Goal: Task Accomplishment & Management: Manage account settings

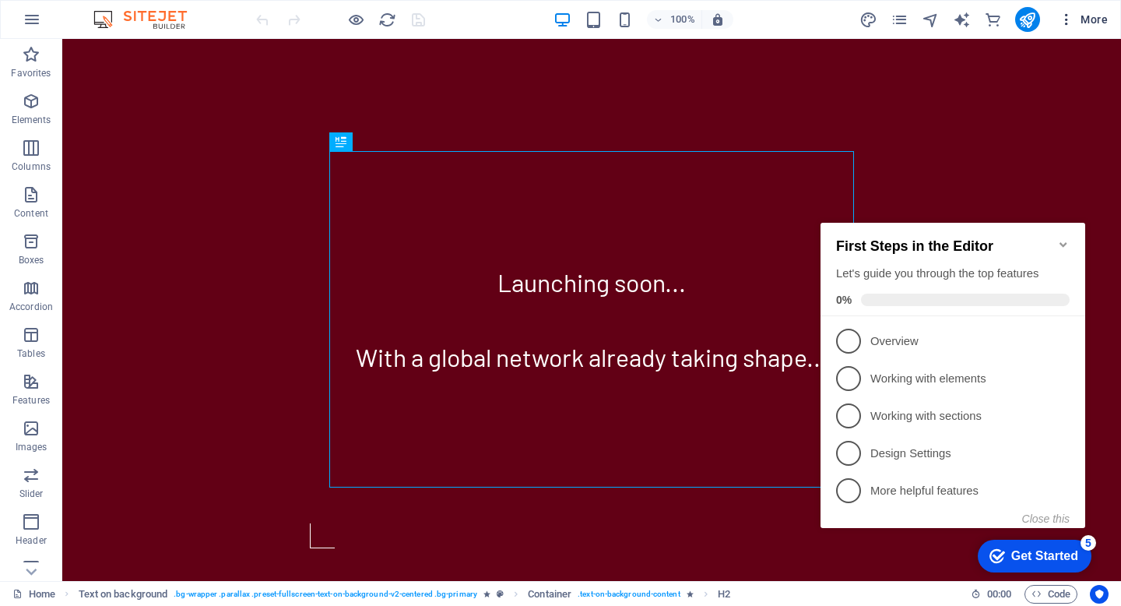
click at [1065, 18] on icon "button" at bounding box center [1067, 20] width 16 height 16
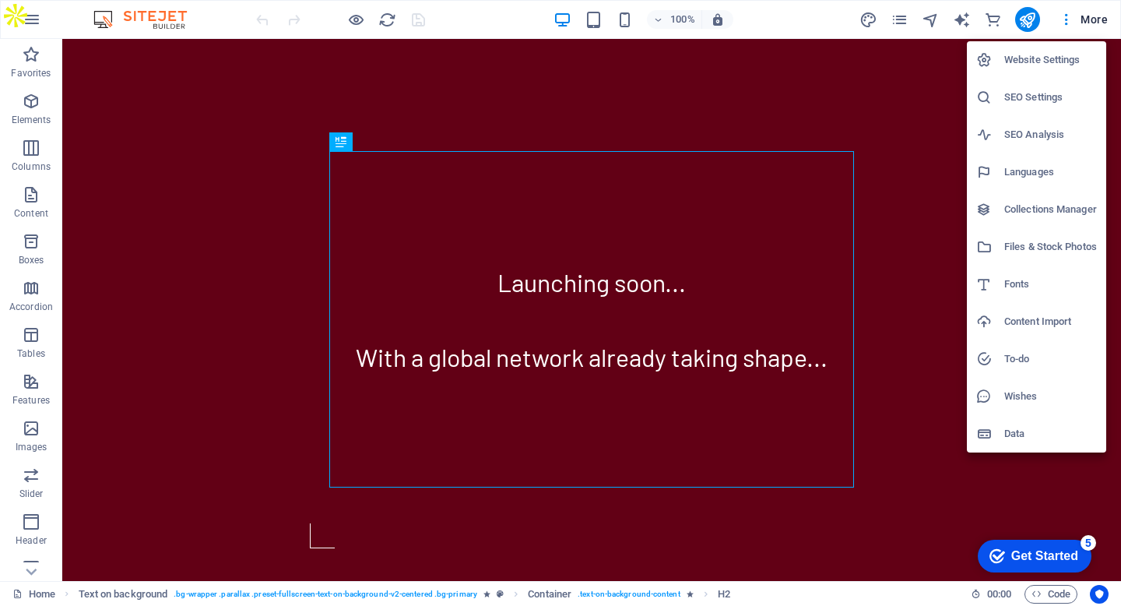
click at [1055, 55] on h6 "Website Settings" at bounding box center [1051, 60] width 93 height 19
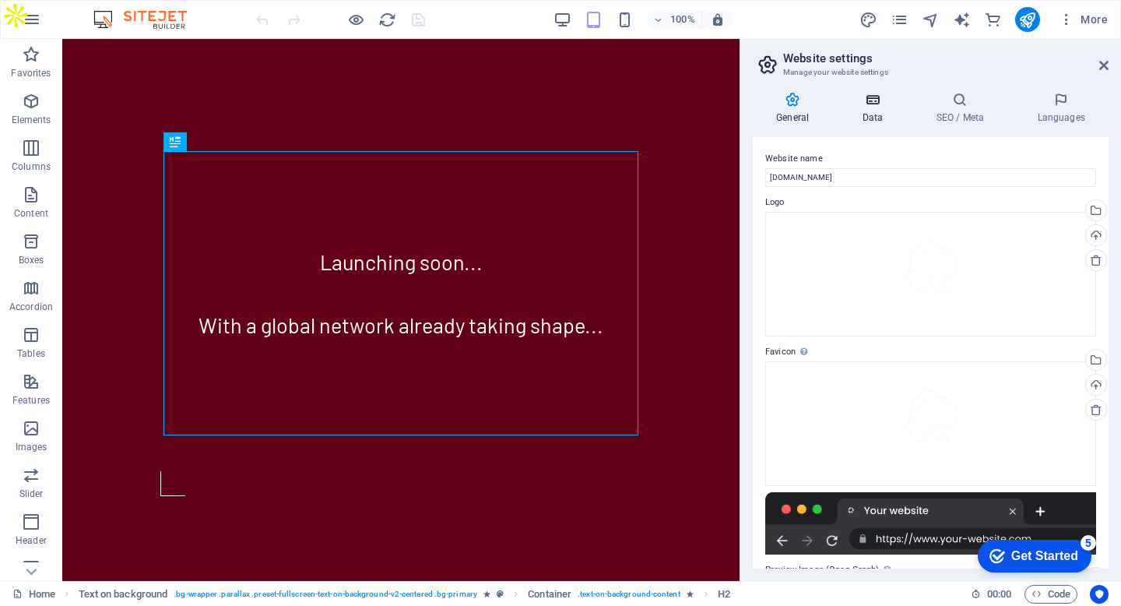
click at [878, 100] on icon at bounding box center [873, 100] width 68 height 16
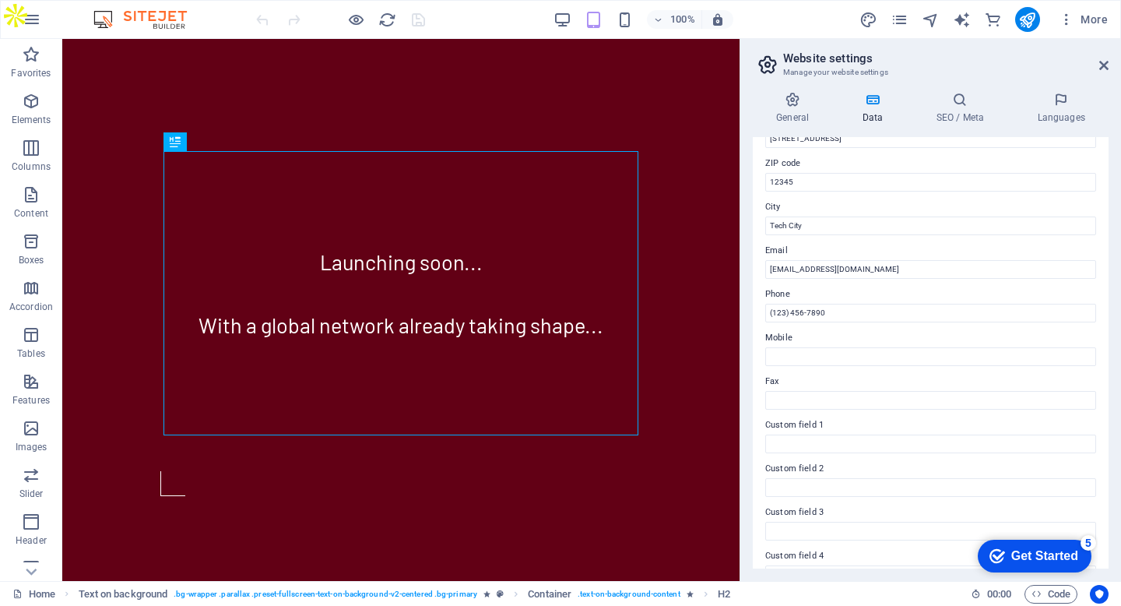
scroll to position [316, 0]
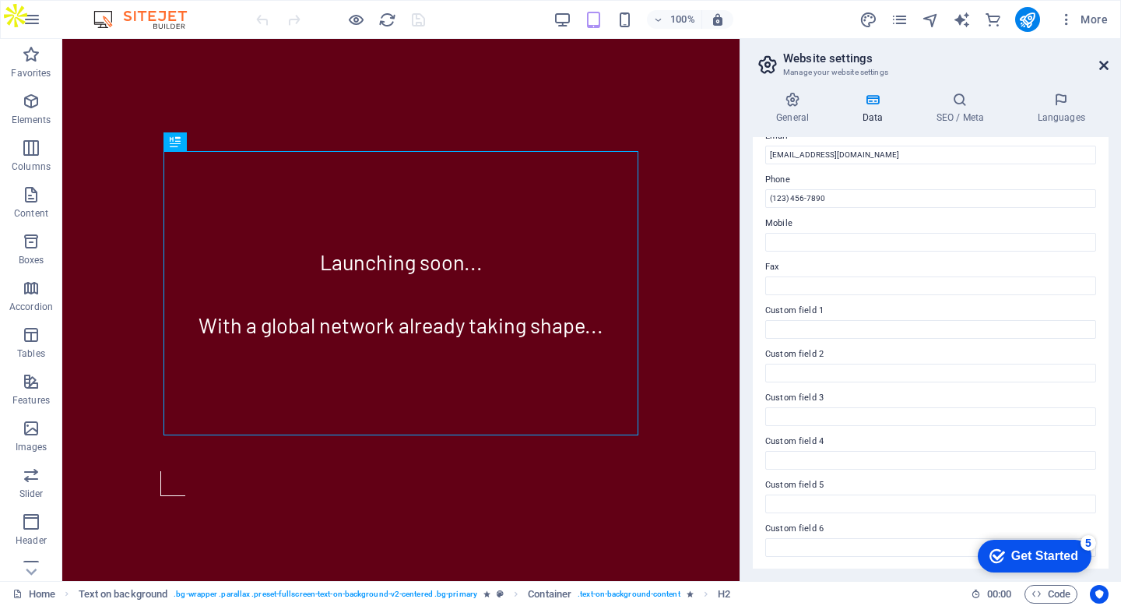
click at [1106, 59] on icon at bounding box center [1104, 65] width 9 height 12
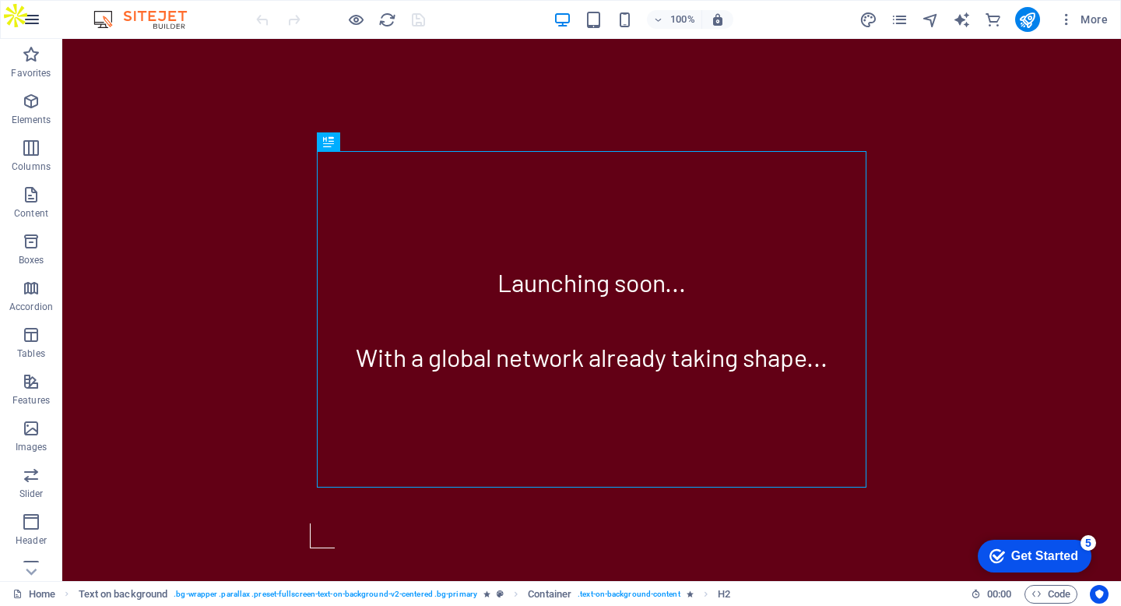
click at [33, 8] on button "button" at bounding box center [31, 19] width 37 height 37
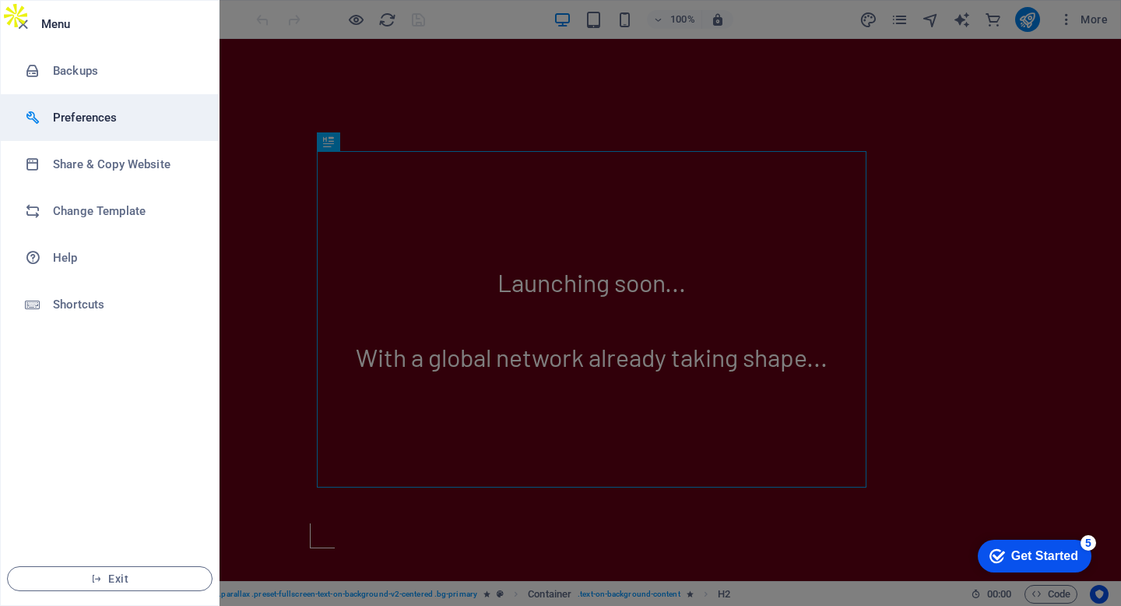
click at [144, 126] on h6 "Preferences" at bounding box center [125, 117] width 144 height 19
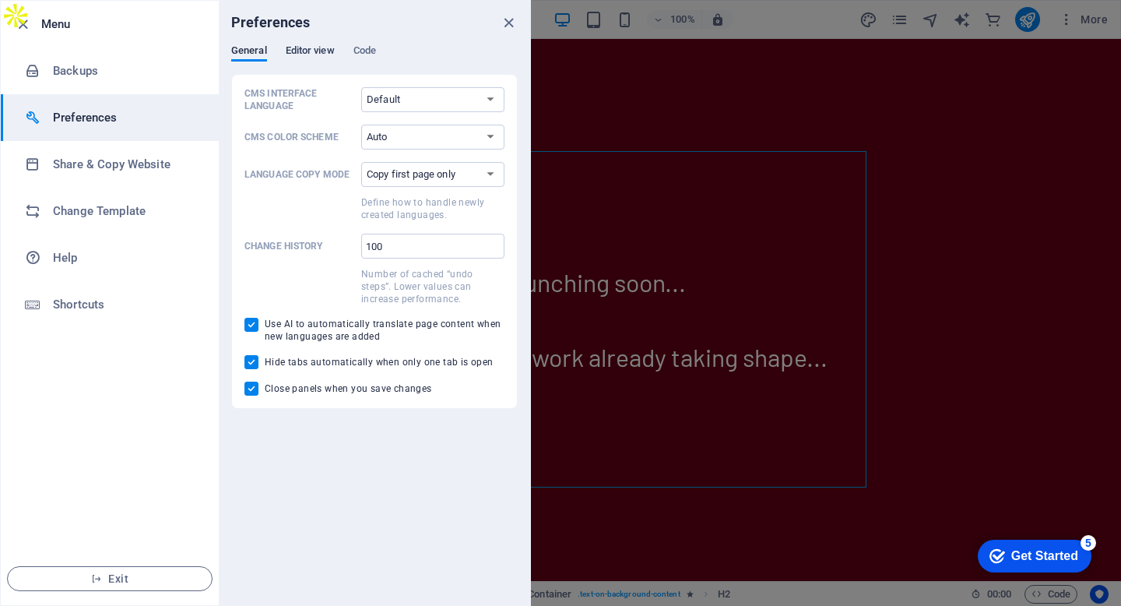
click at [306, 47] on span "Editor view" at bounding box center [310, 52] width 49 height 22
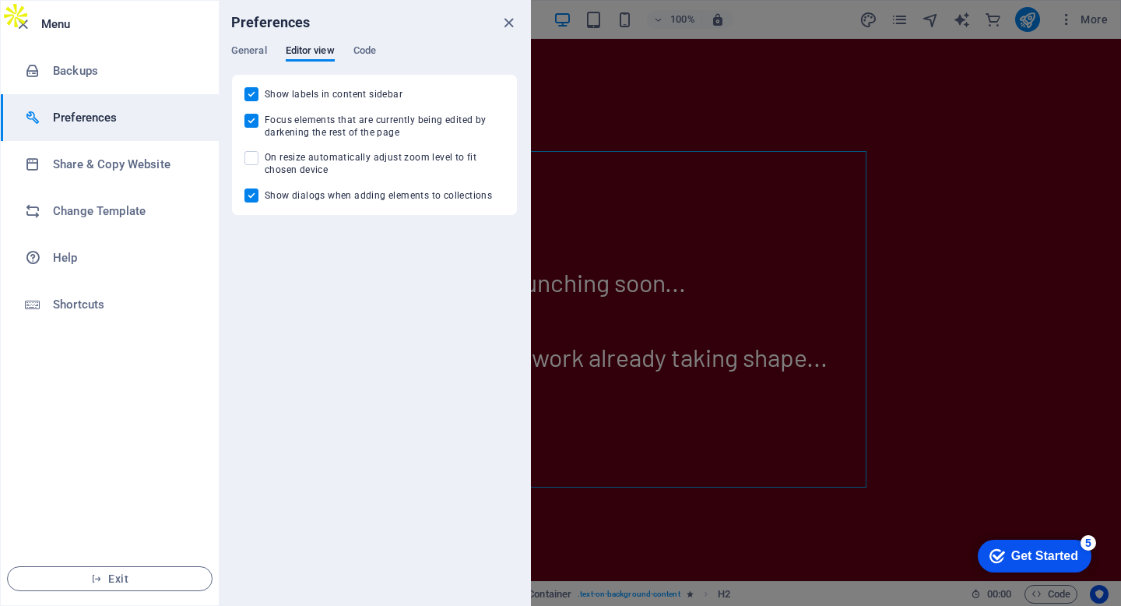
click at [349, 54] on div "General Editor view Code" at bounding box center [374, 59] width 287 height 30
click at [511, 19] on icon "close" at bounding box center [509, 23] width 18 height 18
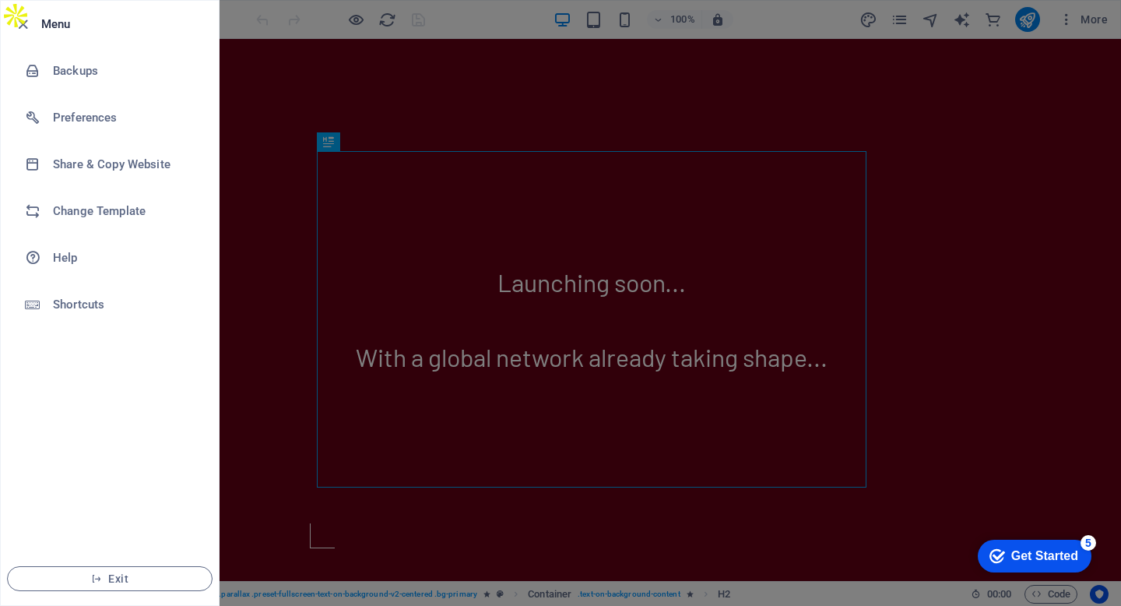
click at [1093, 30] on div at bounding box center [560, 303] width 1121 height 606
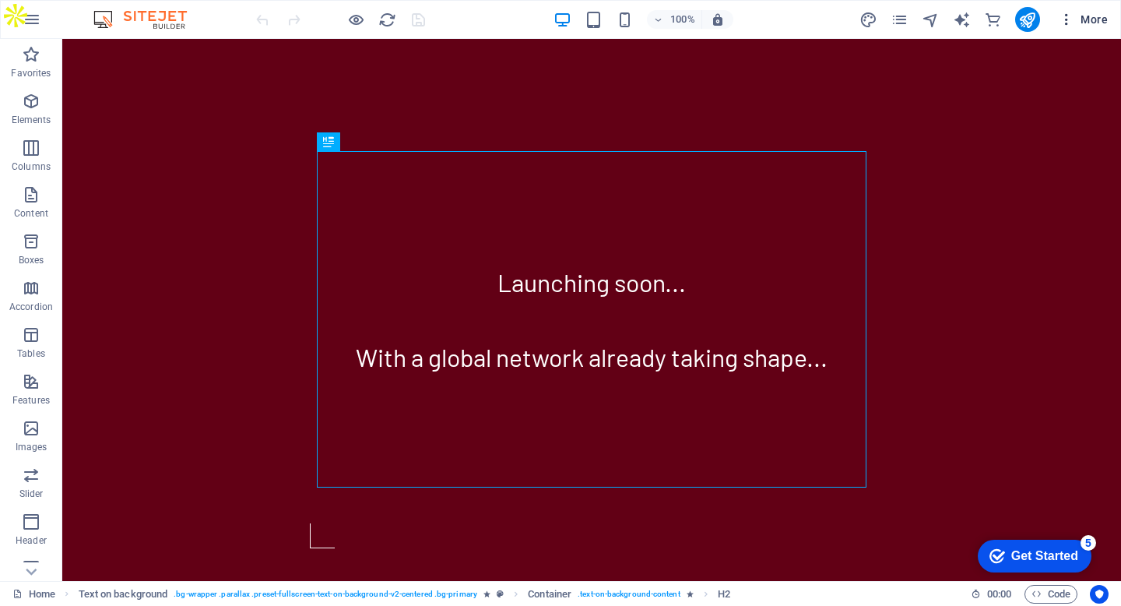
click at [1068, 21] on icon "button" at bounding box center [1067, 20] width 16 height 16
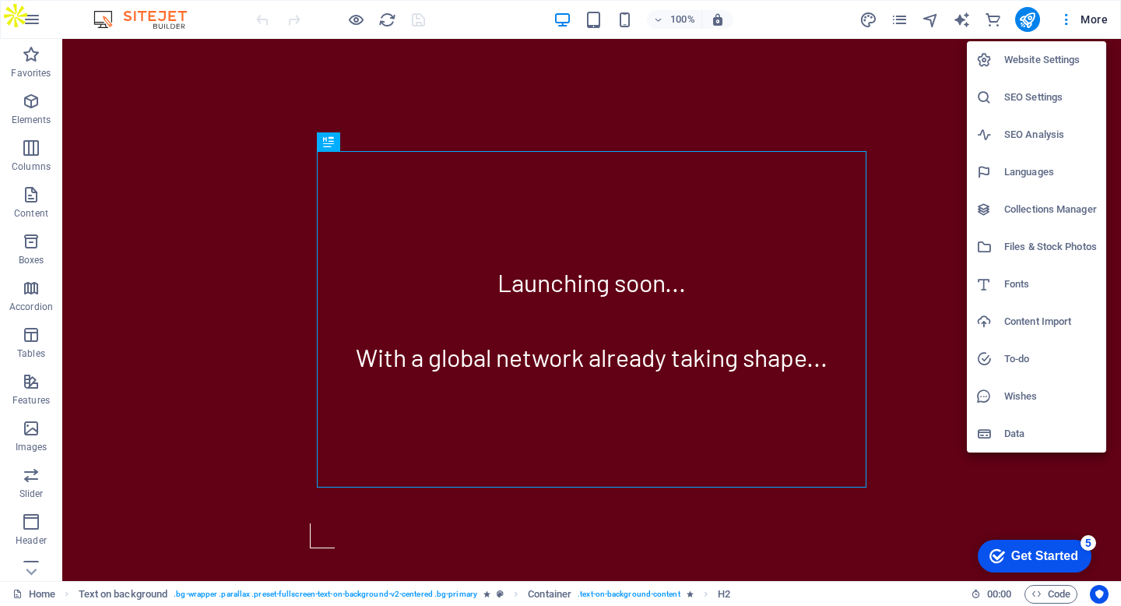
click at [1087, 25] on div at bounding box center [560, 303] width 1121 height 606
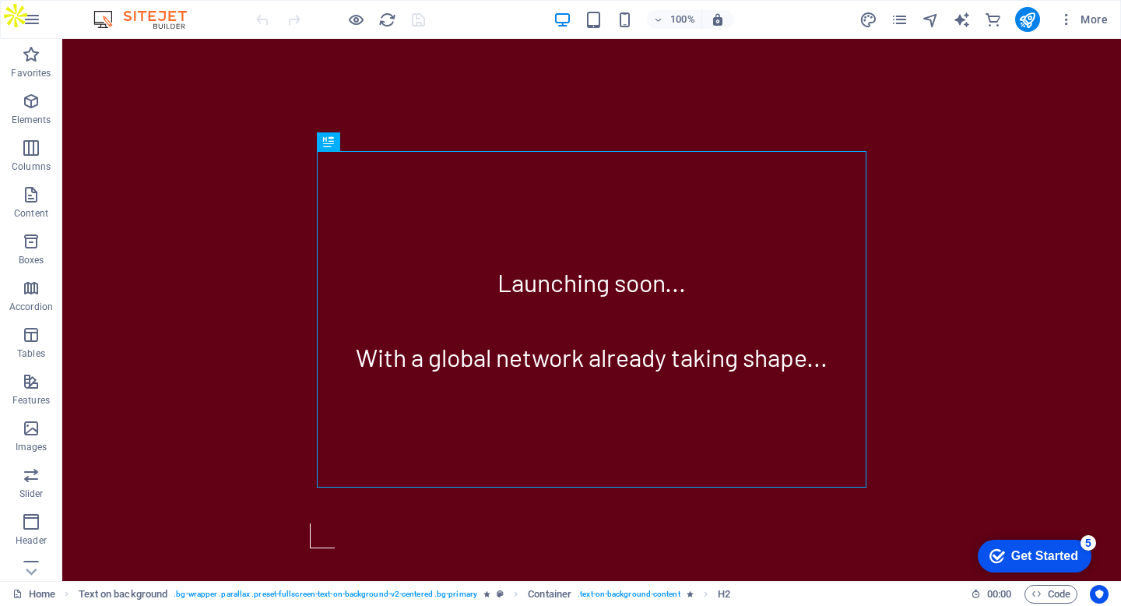
click at [1087, 25] on span "More" at bounding box center [1083, 20] width 49 height 16
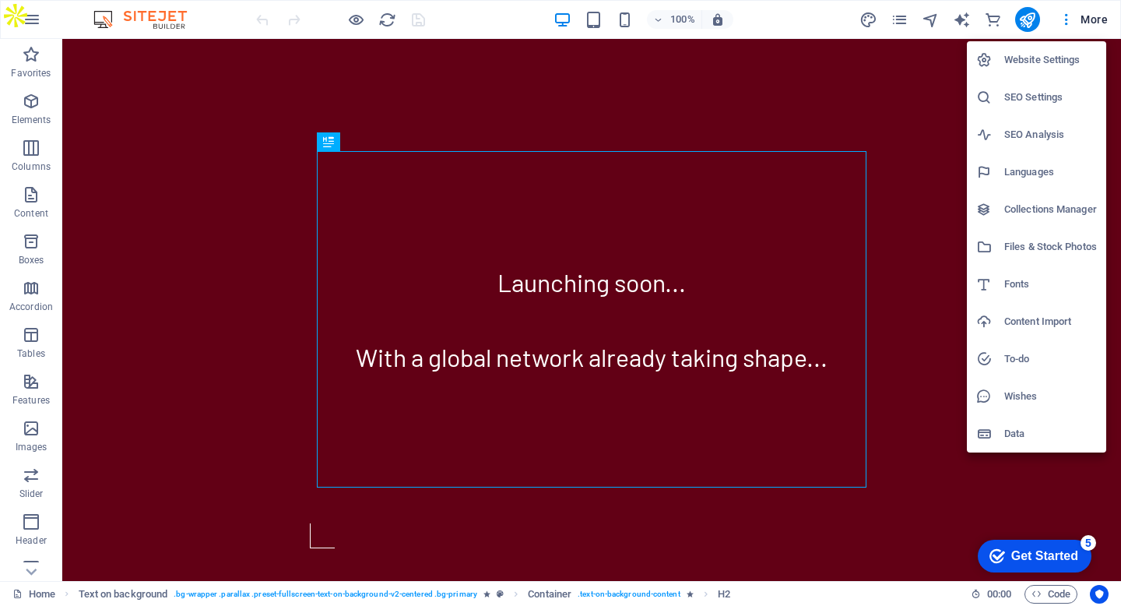
click at [1056, 23] on div at bounding box center [560, 303] width 1121 height 606
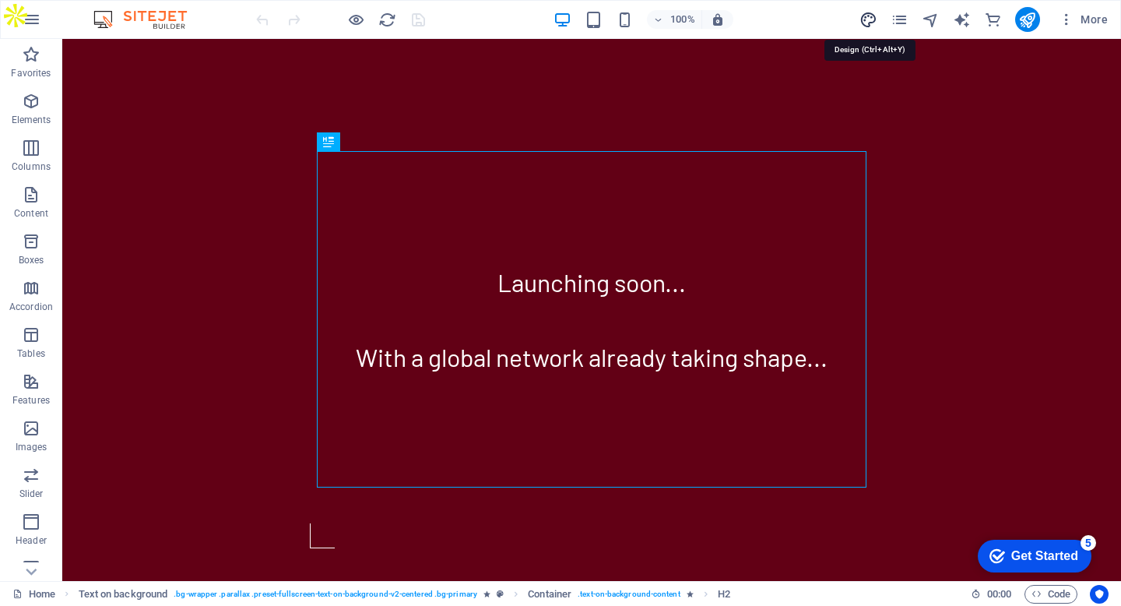
click at [870, 12] on icon "design" at bounding box center [869, 20] width 18 height 18
select select "px"
select select "400"
select select "px"
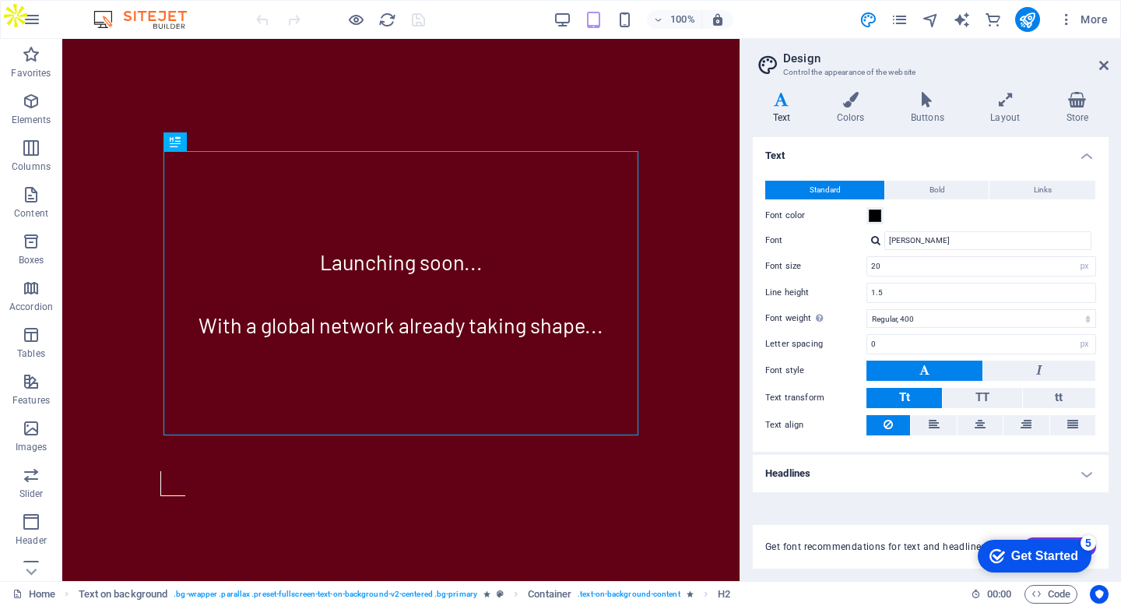
click at [906, 28] on div "More" at bounding box center [987, 19] width 255 height 25
click at [899, 17] on icon "pages" at bounding box center [900, 20] width 18 height 18
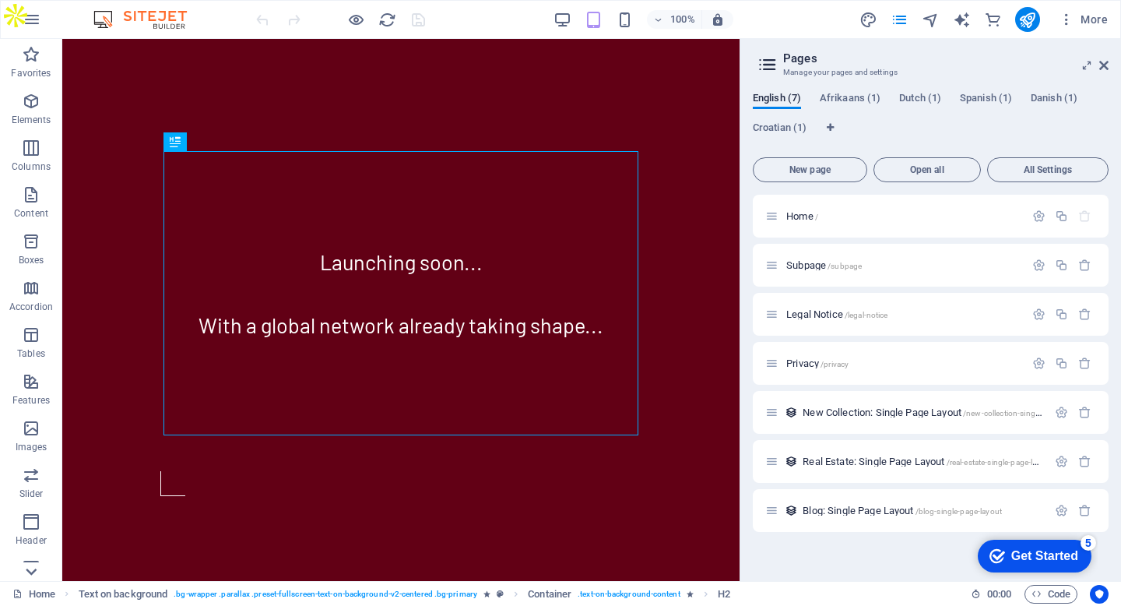
click at [26, 59] on icon at bounding box center [31, 48] width 22 height 22
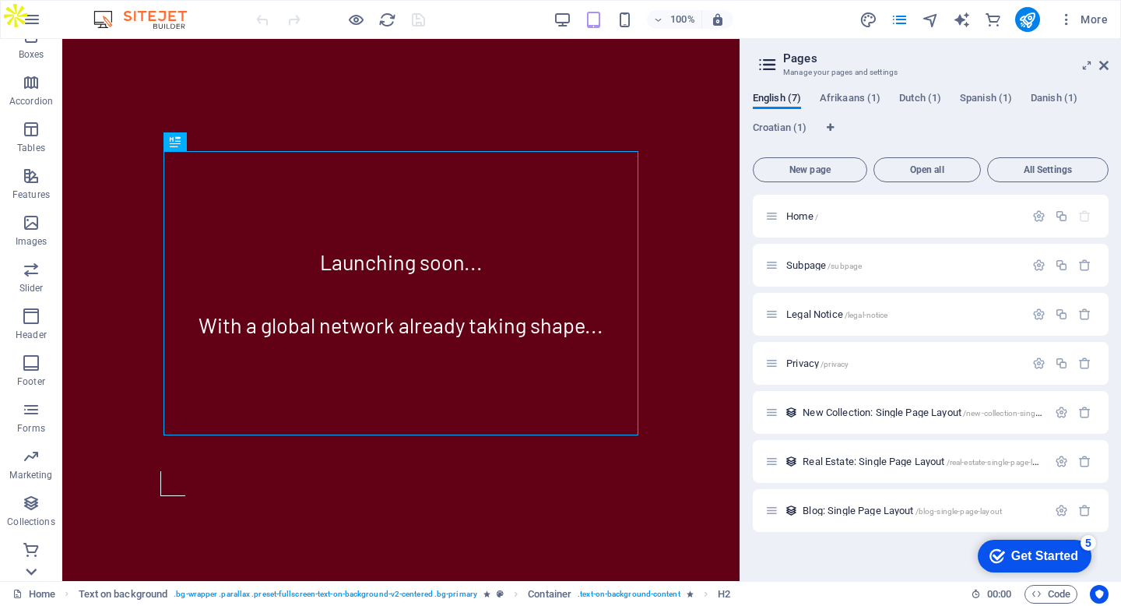
scroll to position [206, 0]
click at [26, 573] on p "Commerce" at bounding box center [31, 568] width 47 height 12
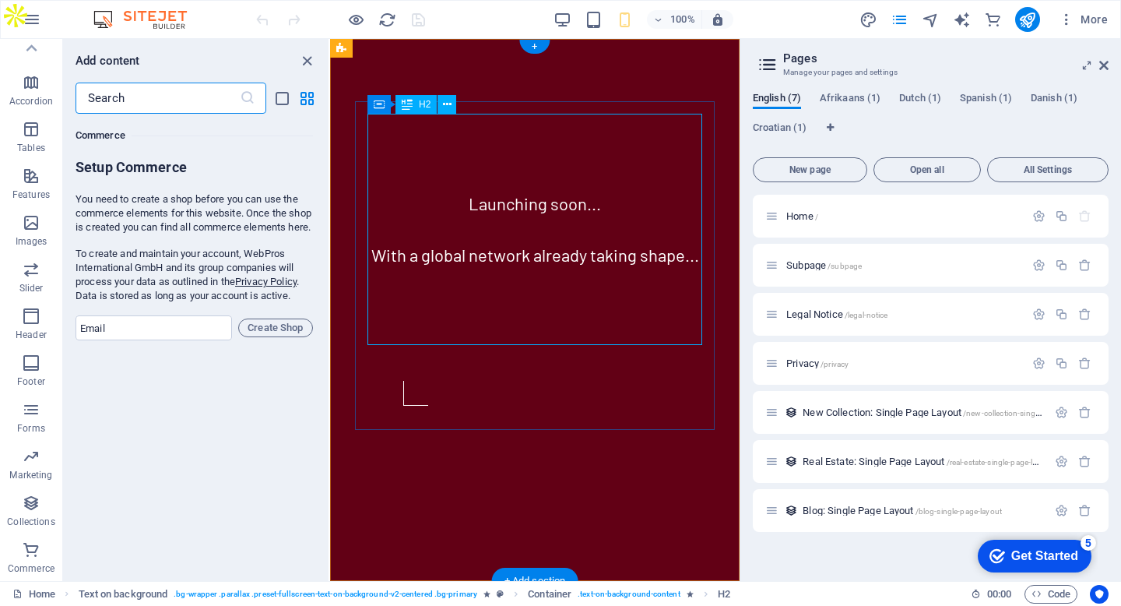
scroll to position [15007, 0]
click at [1068, 22] on icon "button" at bounding box center [1067, 20] width 16 height 16
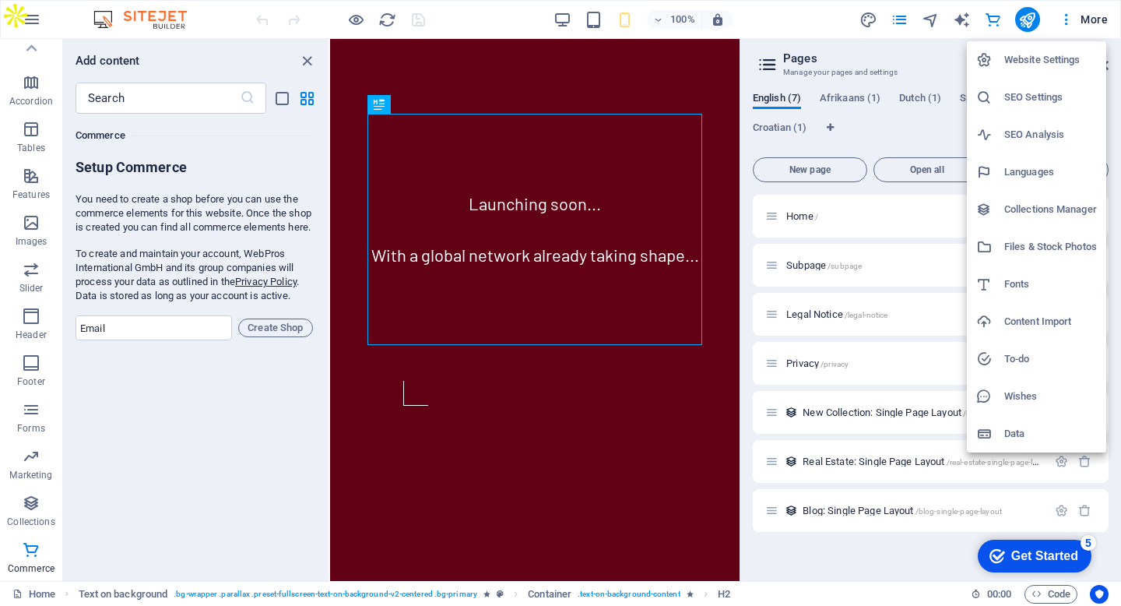
click at [1068, 59] on h6 "Website Settings" at bounding box center [1051, 60] width 93 height 19
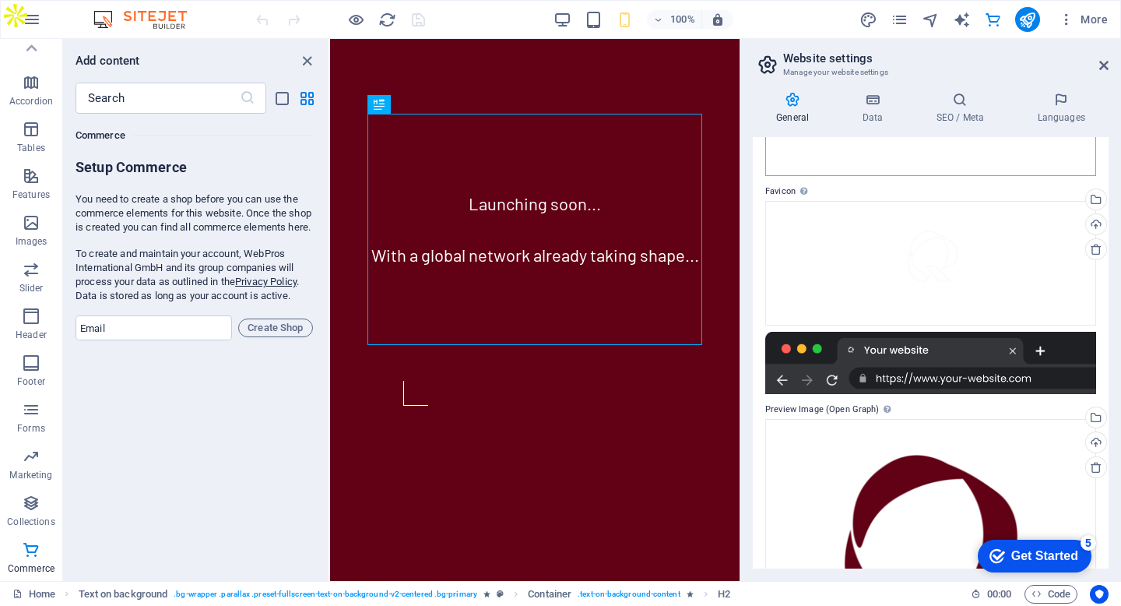
scroll to position [211, 0]
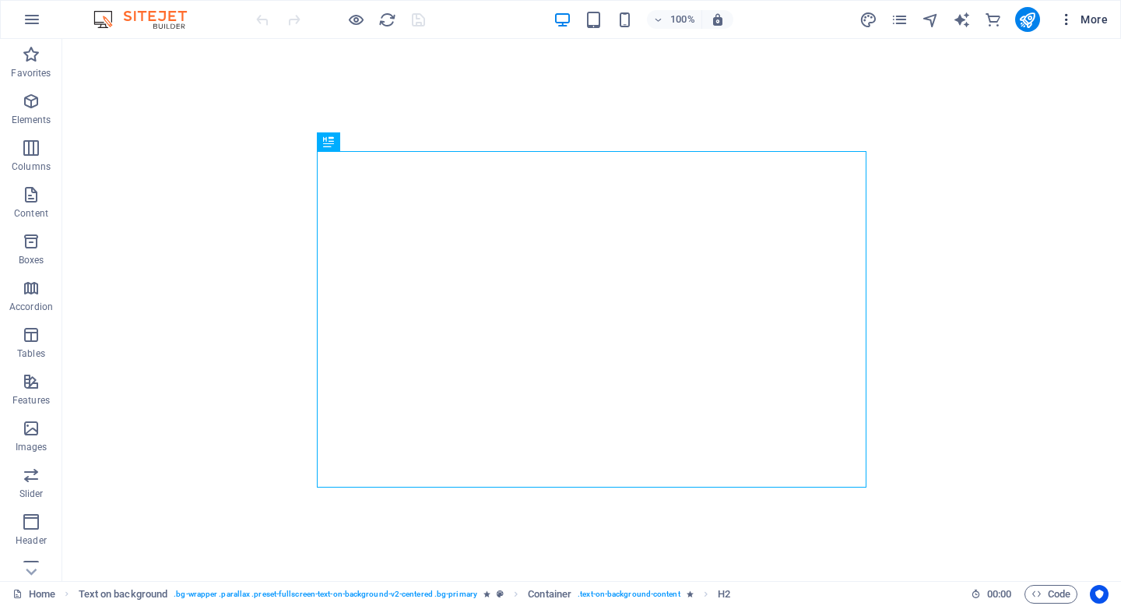
click at [1086, 19] on span "More" at bounding box center [1083, 20] width 49 height 16
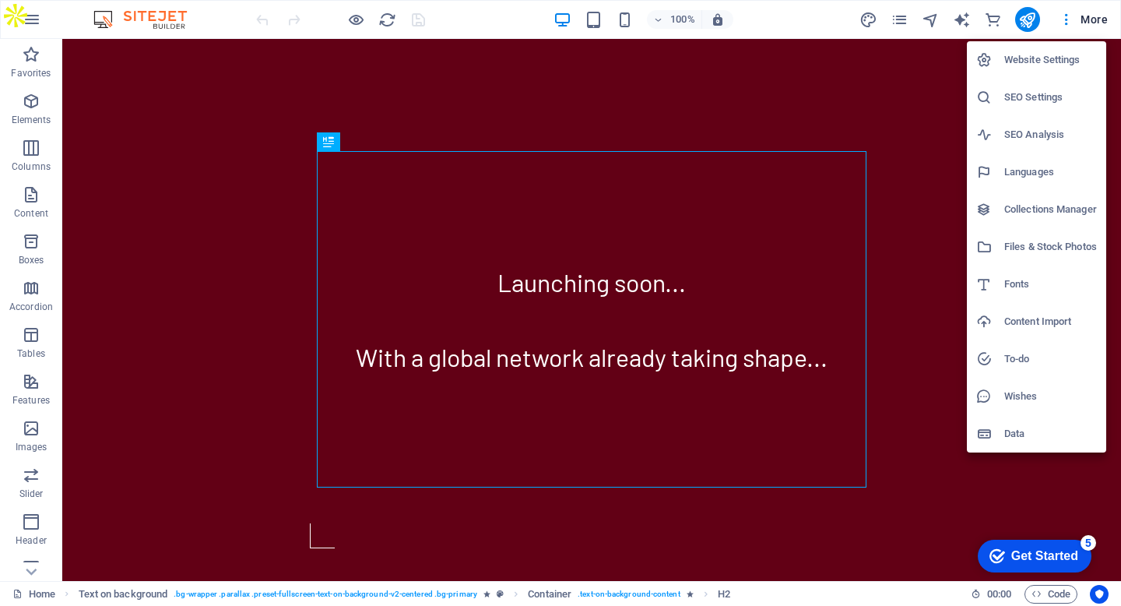
click at [1073, 62] on h6 "Website Settings" at bounding box center [1051, 60] width 93 height 19
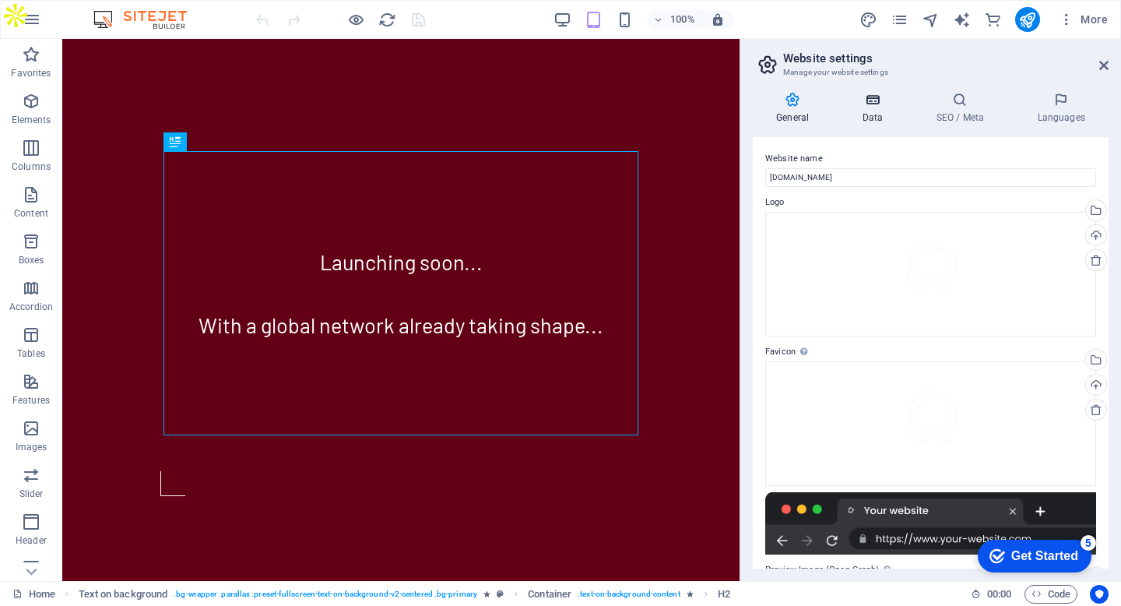
click at [861, 102] on icon at bounding box center [873, 100] width 68 height 16
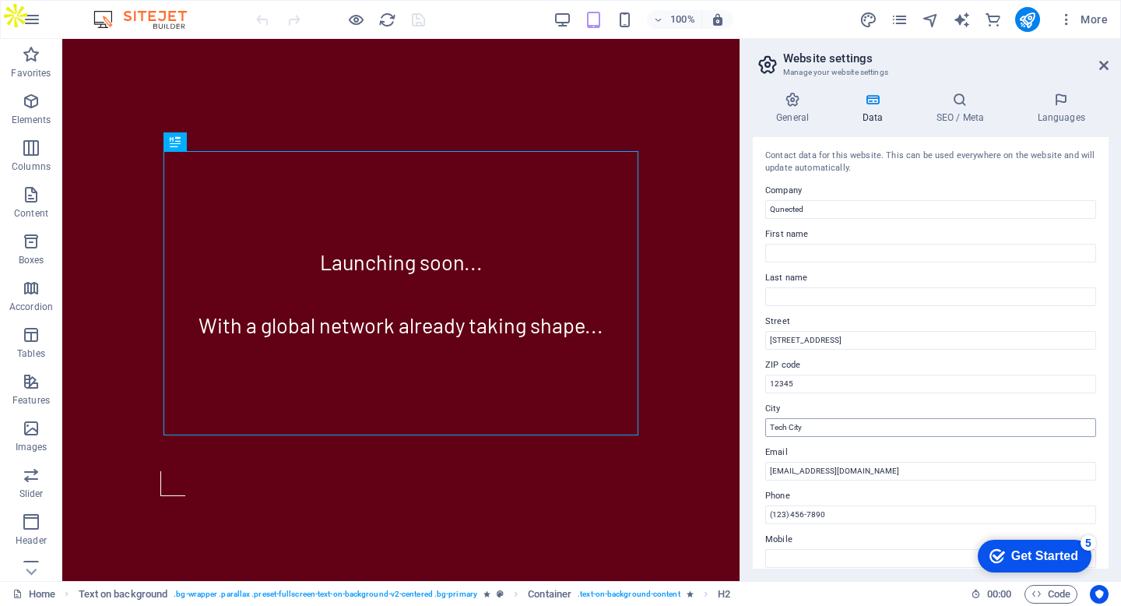
scroll to position [316, 0]
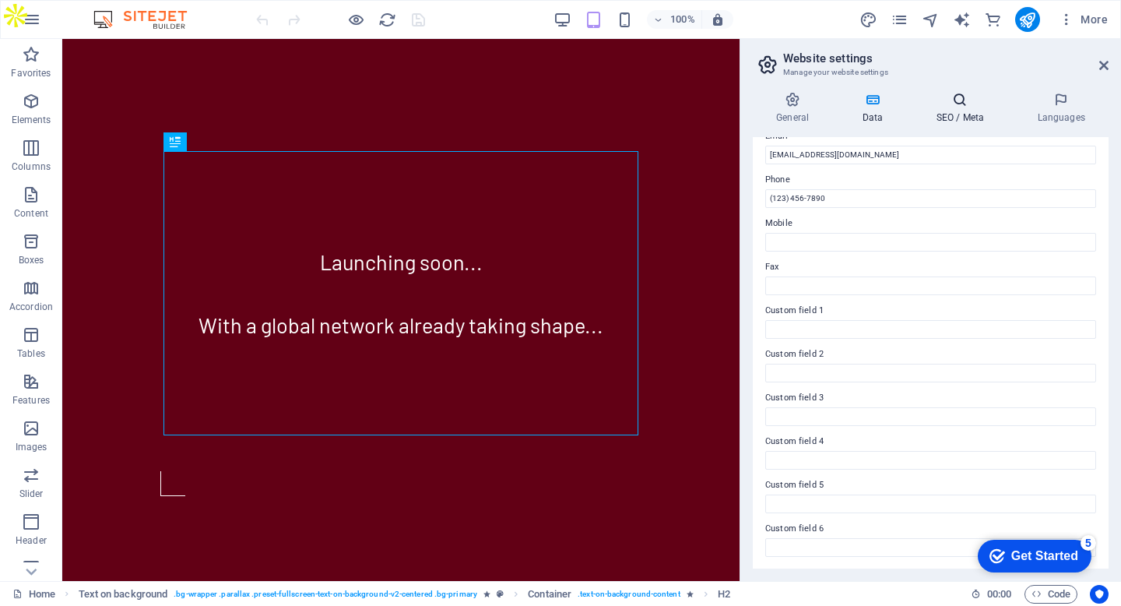
click at [955, 109] on h4 "SEO / Meta" at bounding box center [963, 108] width 101 height 33
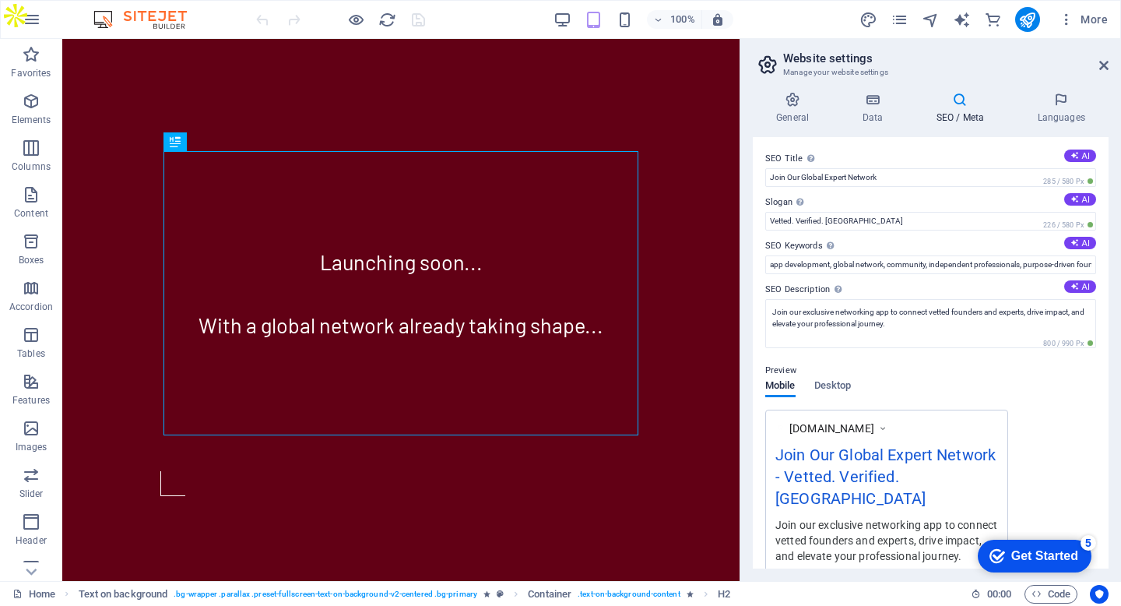
scroll to position [209, 0]
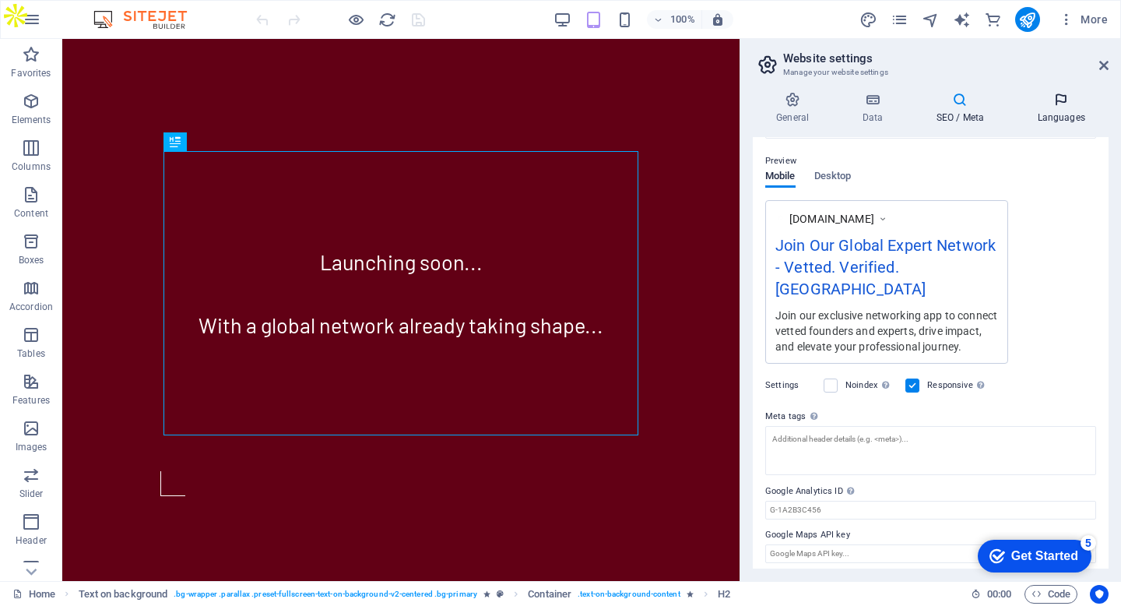
click at [1066, 115] on h4 "Languages" at bounding box center [1061, 108] width 95 height 33
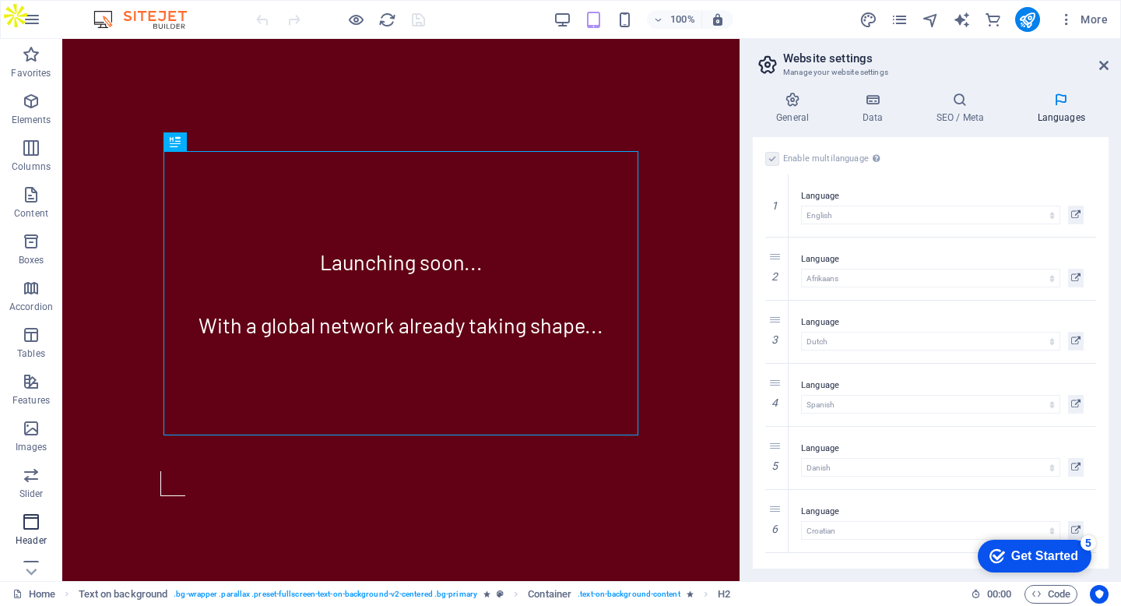
scroll to position [206, 0]
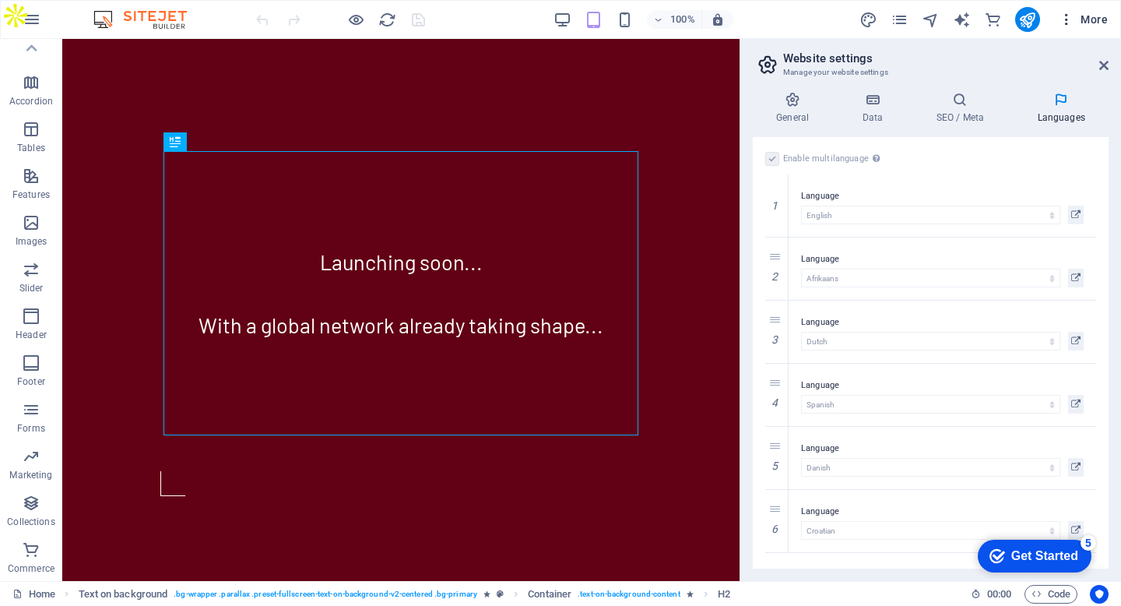
click at [1091, 19] on span "More" at bounding box center [1083, 20] width 49 height 16
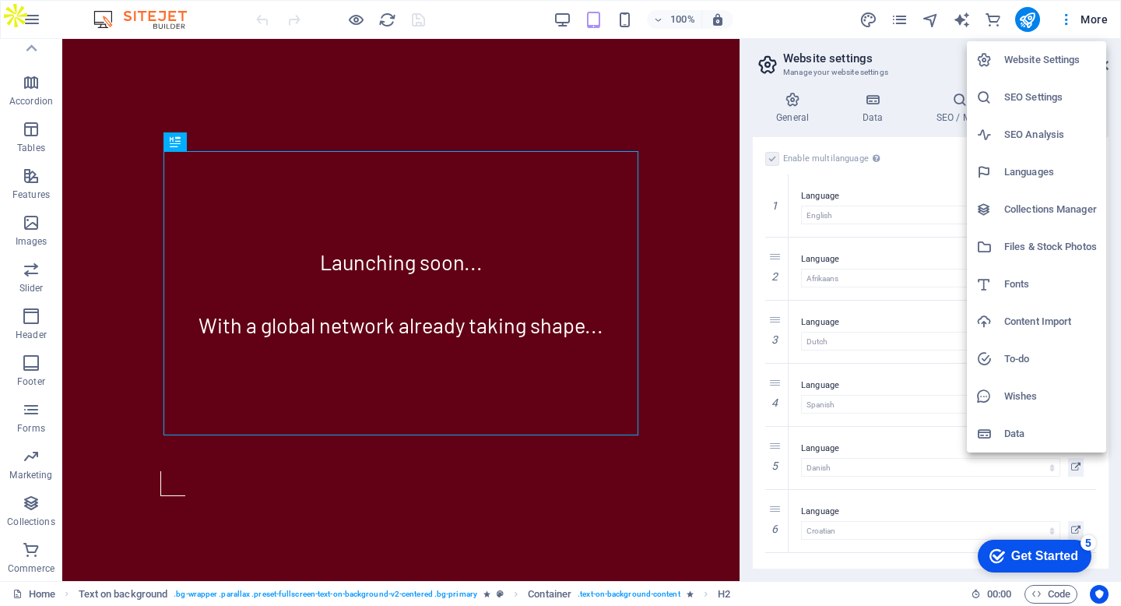
click at [1077, 16] on div at bounding box center [560, 303] width 1121 height 606
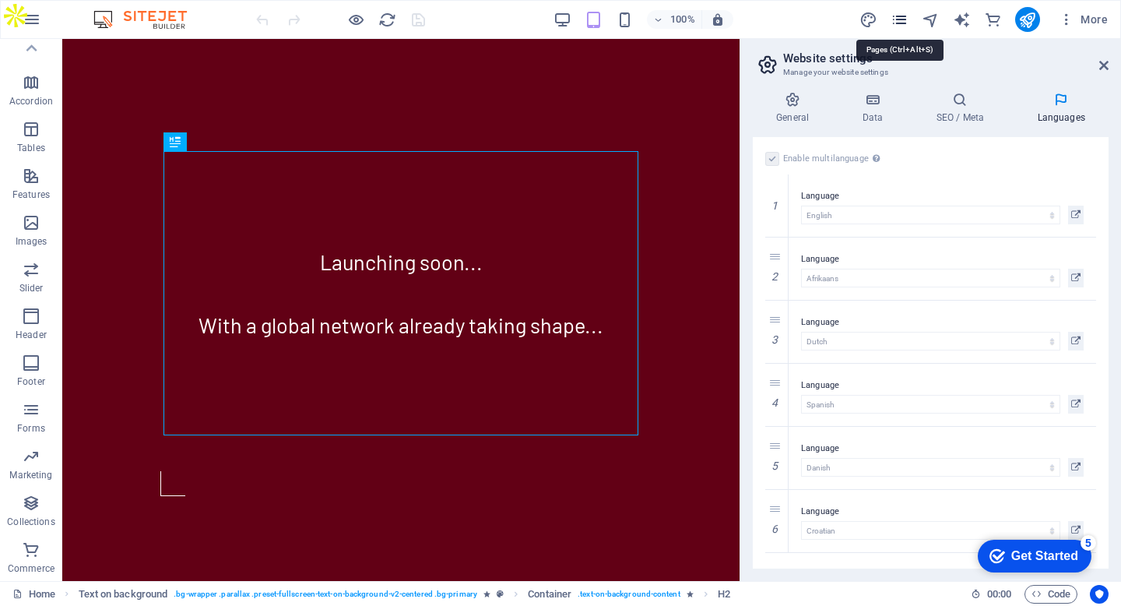
click at [904, 18] on icon "pages" at bounding box center [900, 20] width 18 height 18
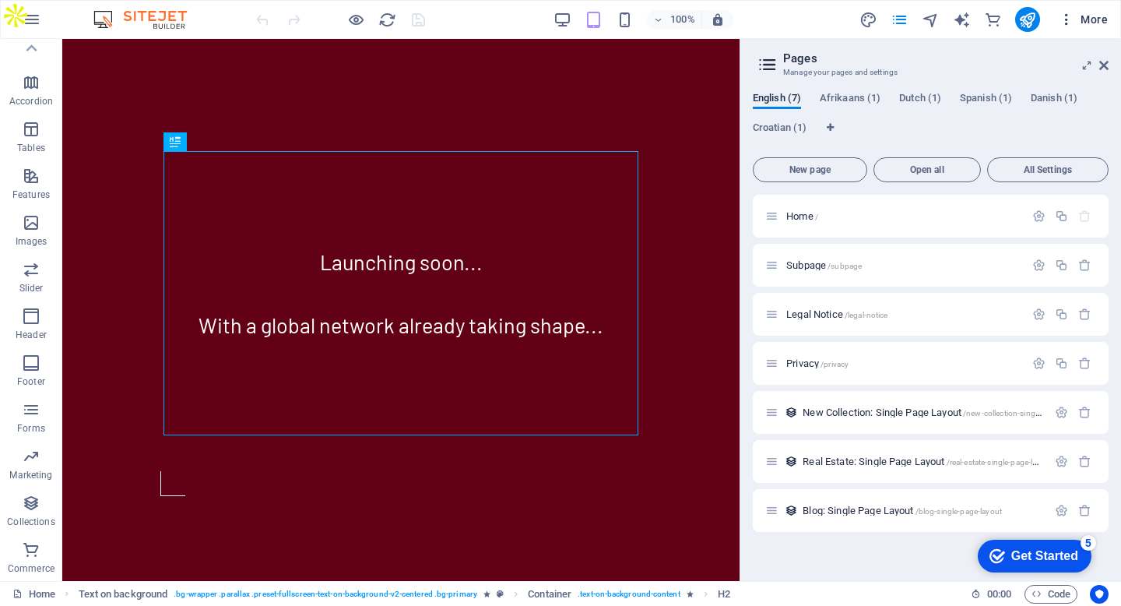
click at [1079, 19] on span "More" at bounding box center [1083, 20] width 49 height 16
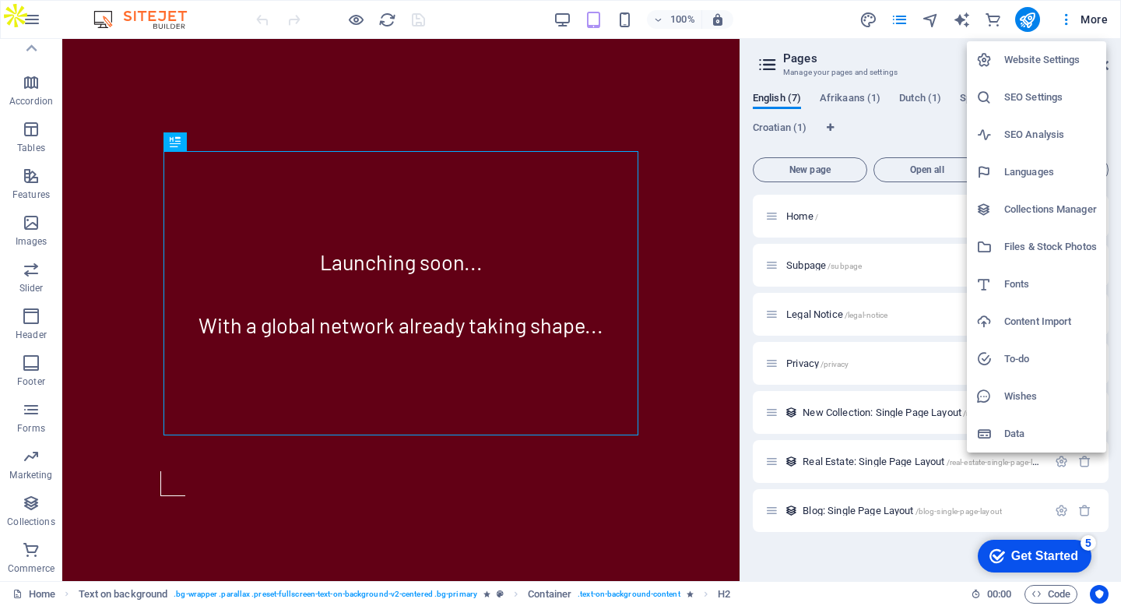
click at [29, 14] on div at bounding box center [560, 303] width 1121 height 606
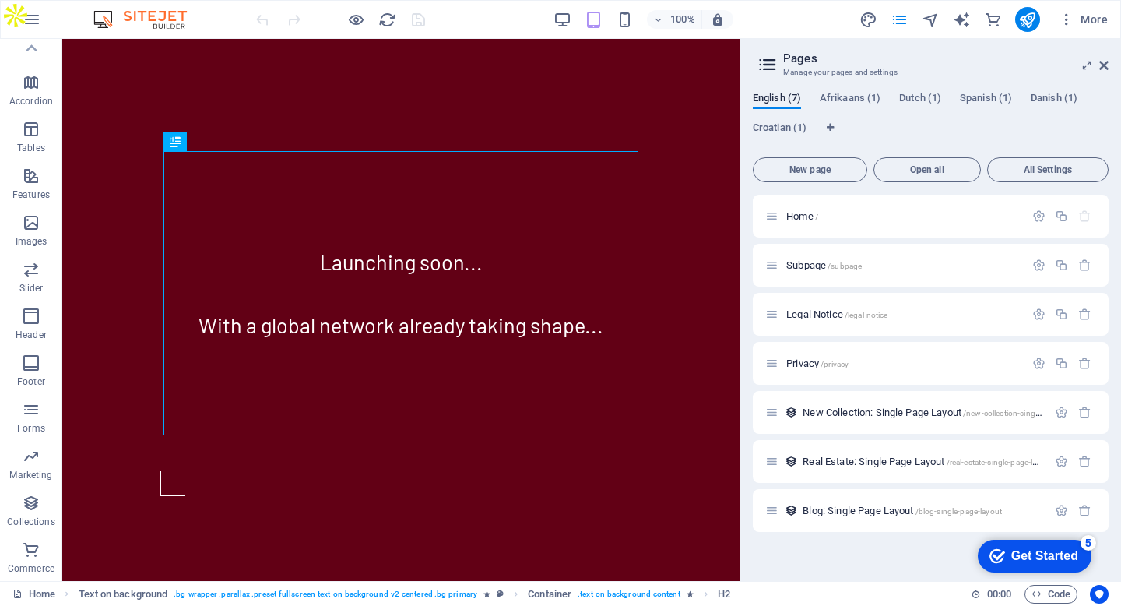
click at [29, 14] on icon "button" at bounding box center [32, 19] width 19 height 19
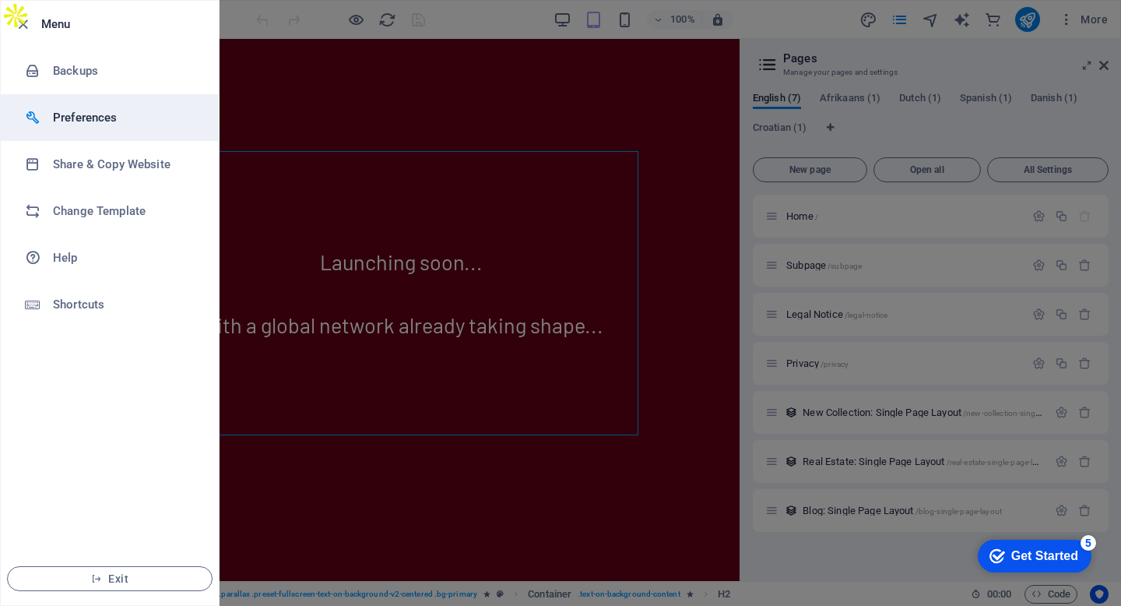
click at [94, 126] on h6 "Preferences" at bounding box center [125, 117] width 144 height 19
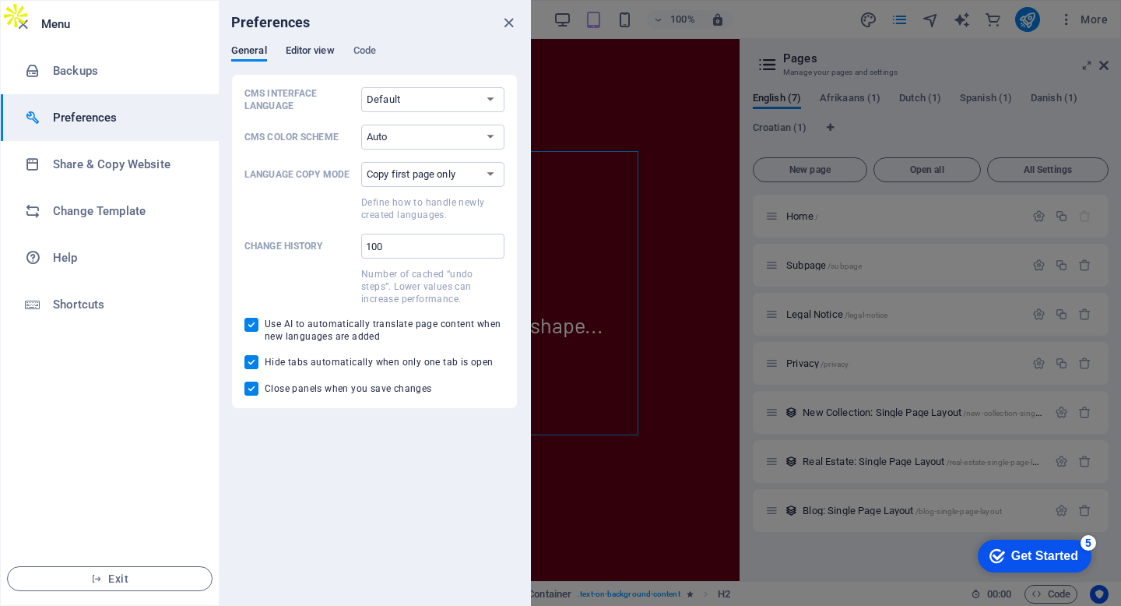
click at [306, 53] on span "Editor view" at bounding box center [310, 52] width 49 height 22
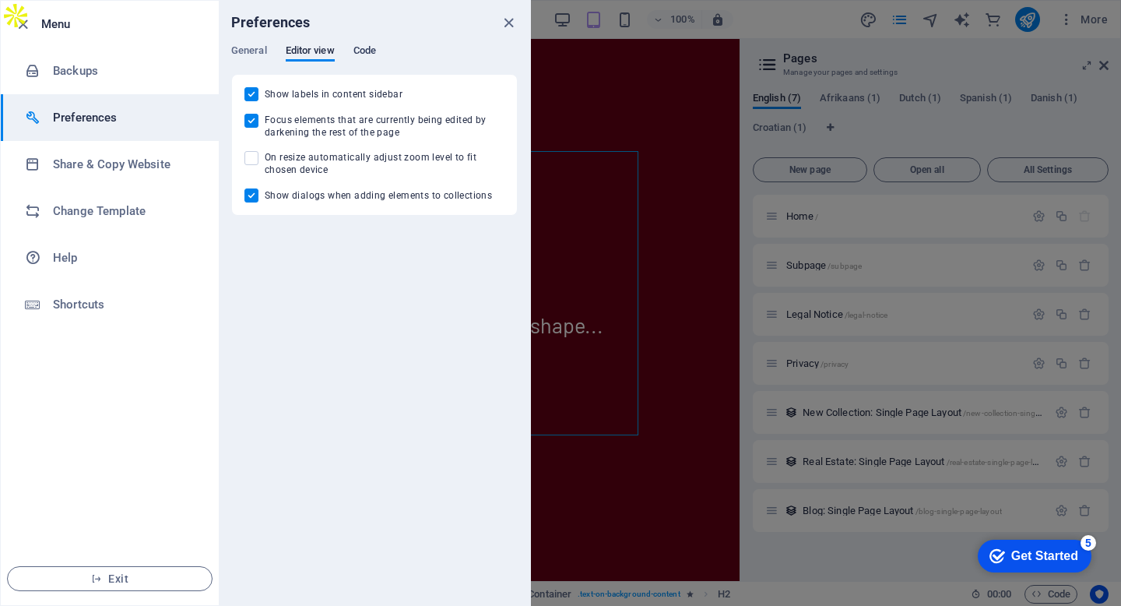
click at [364, 45] on span "Code" at bounding box center [365, 52] width 23 height 22
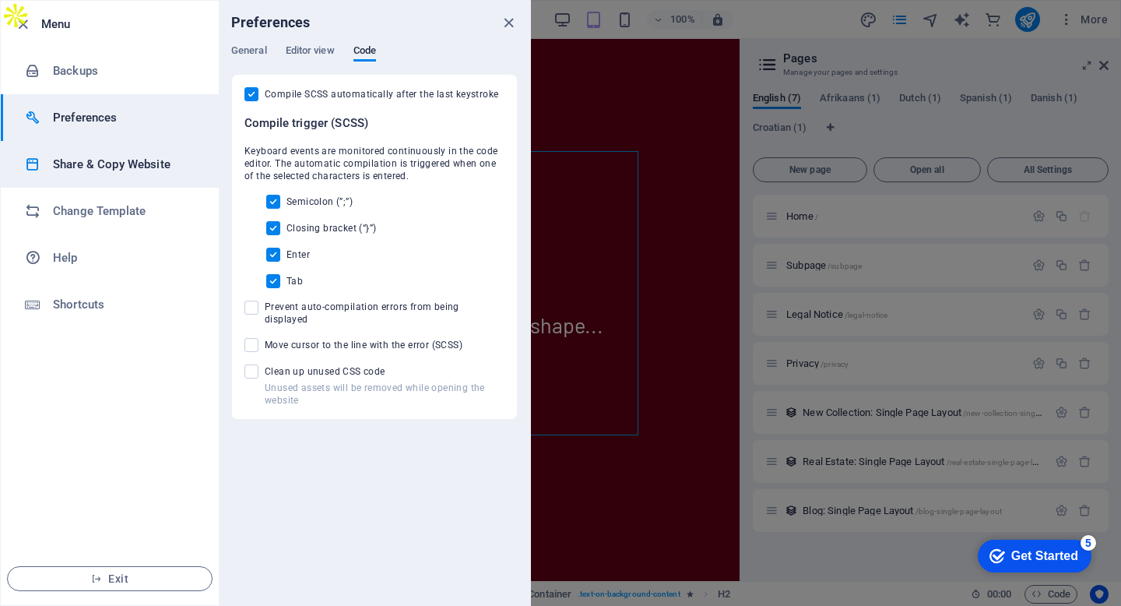
click at [143, 167] on h6 "Share & Copy Website" at bounding box center [125, 164] width 144 height 19
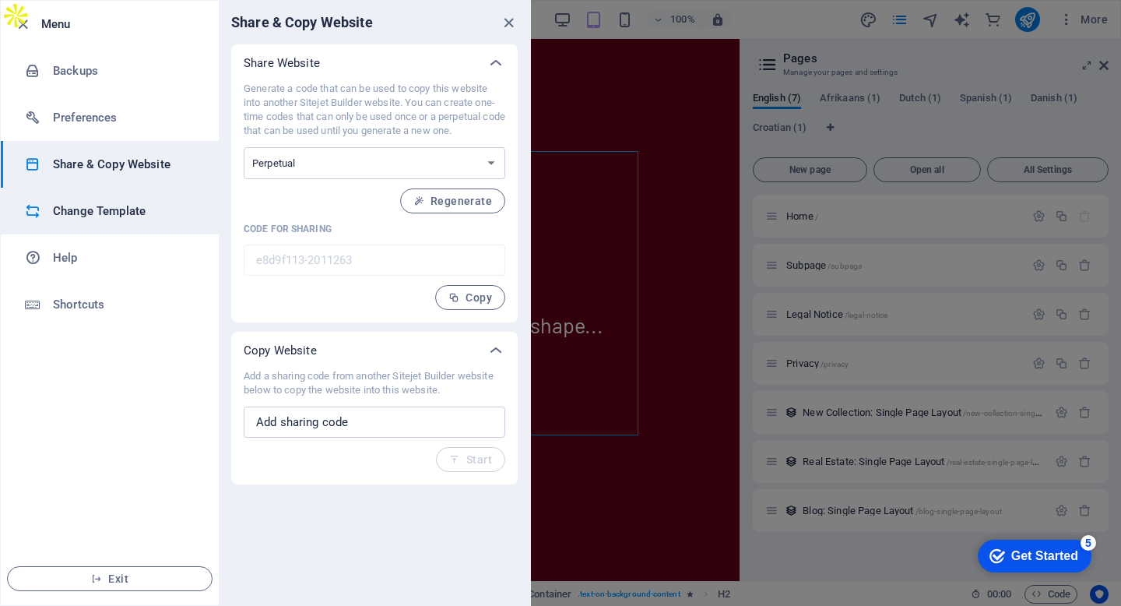
click at [134, 217] on h6 "Change Template" at bounding box center [125, 211] width 144 height 19
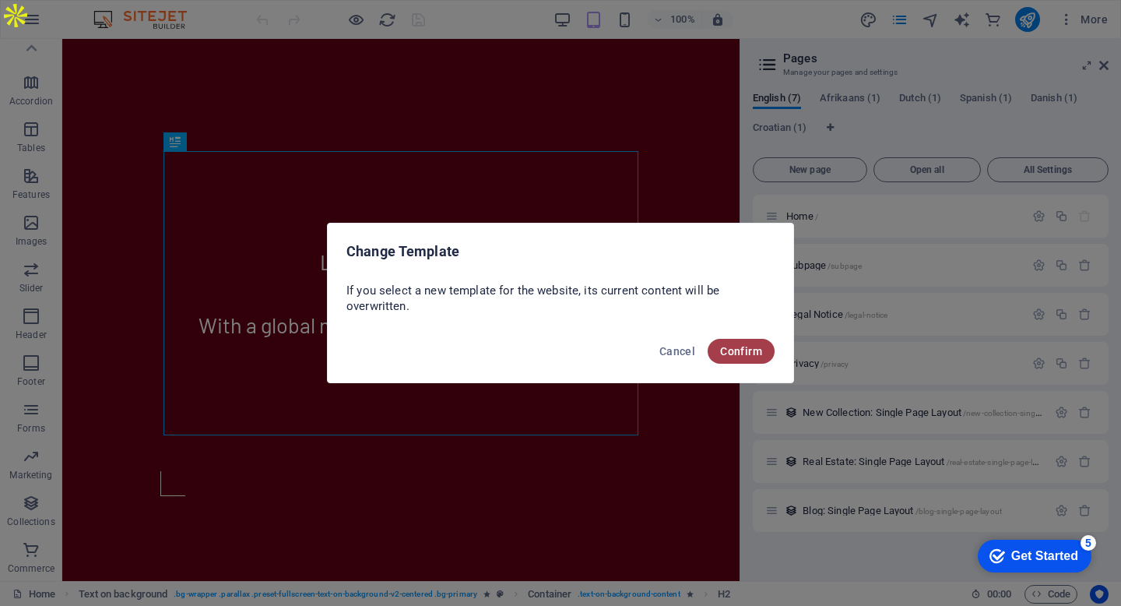
click at [751, 349] on span "Confirm" at bounding box center [741, 351] width 42 height 12
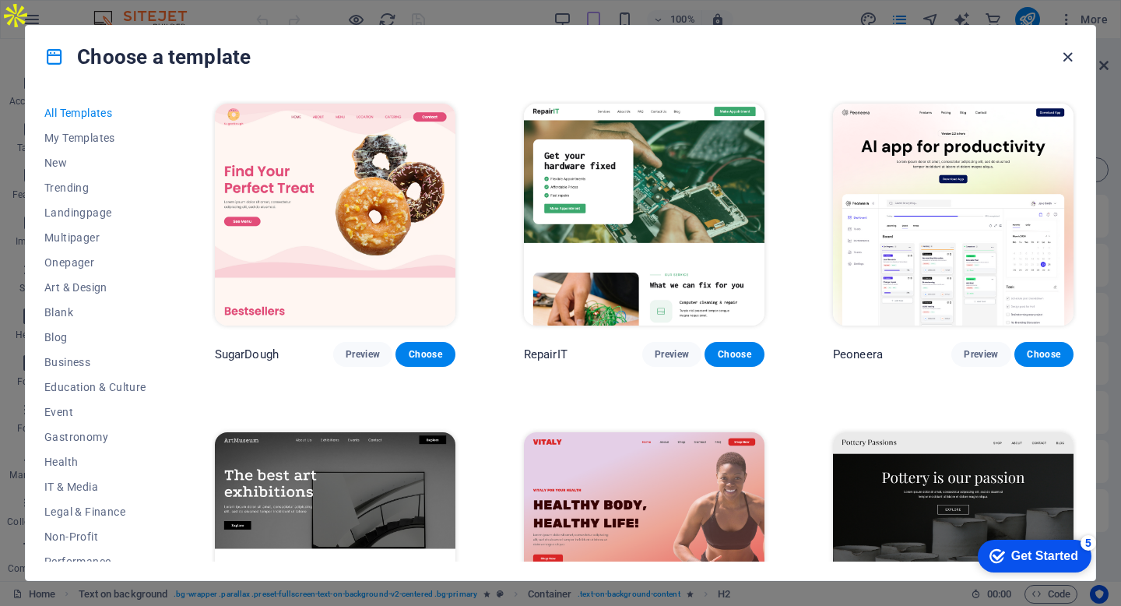
click at [1064, 62] on icon "button" at bounding box center [1068, 57] width 18 height 18
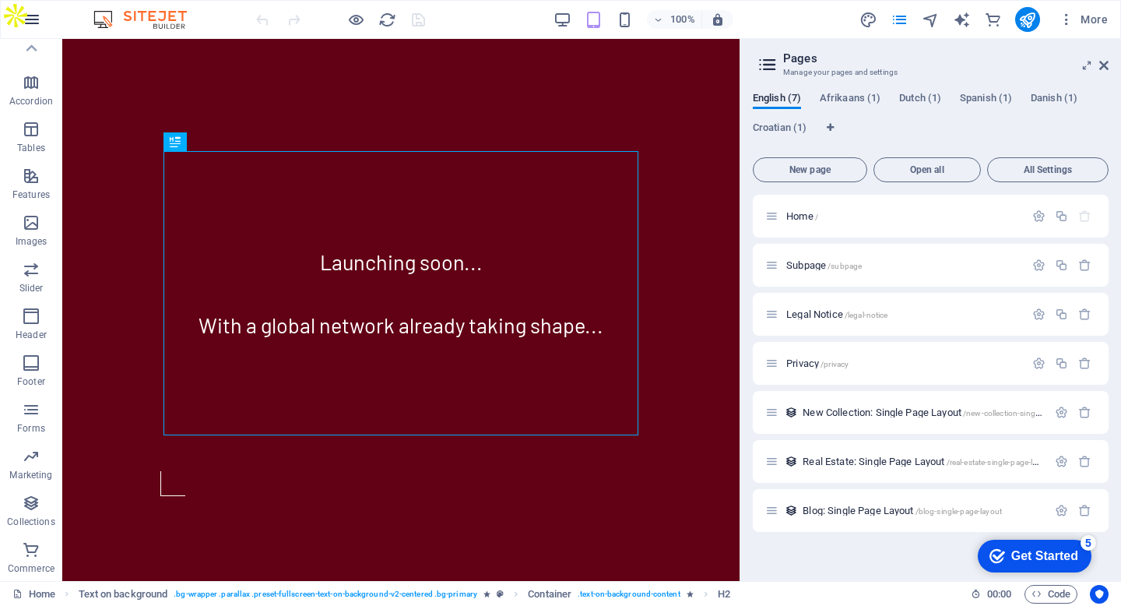
click at [30, 29] on button "button" at bounding box center [31, 19] width 37 height 37
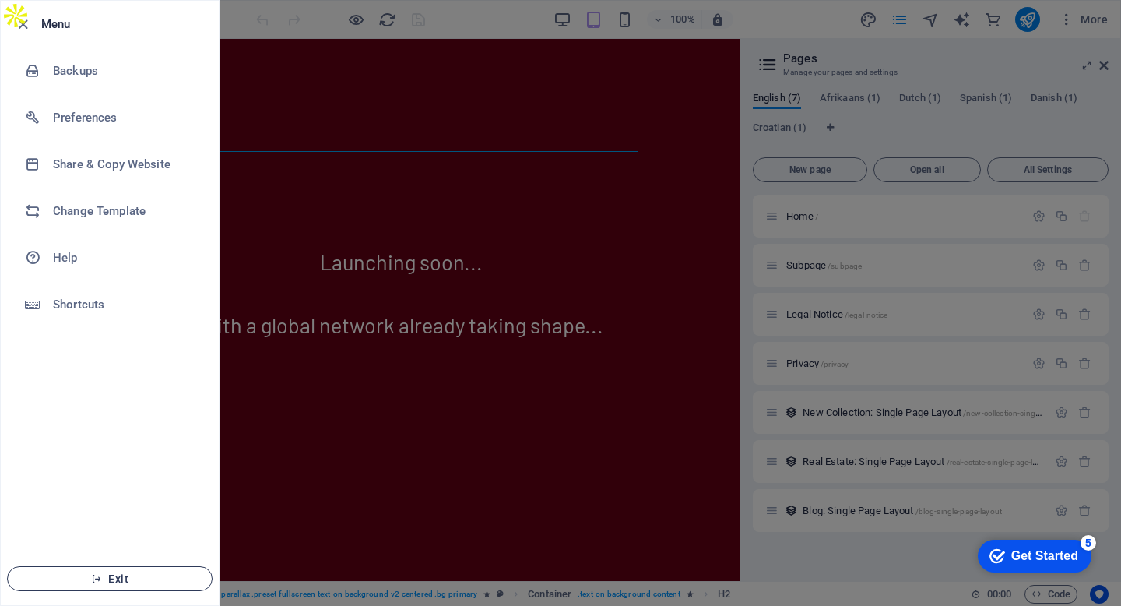
click at [102, 572] on button "Exit" at bounding box center [110, 578] width 206 height 25
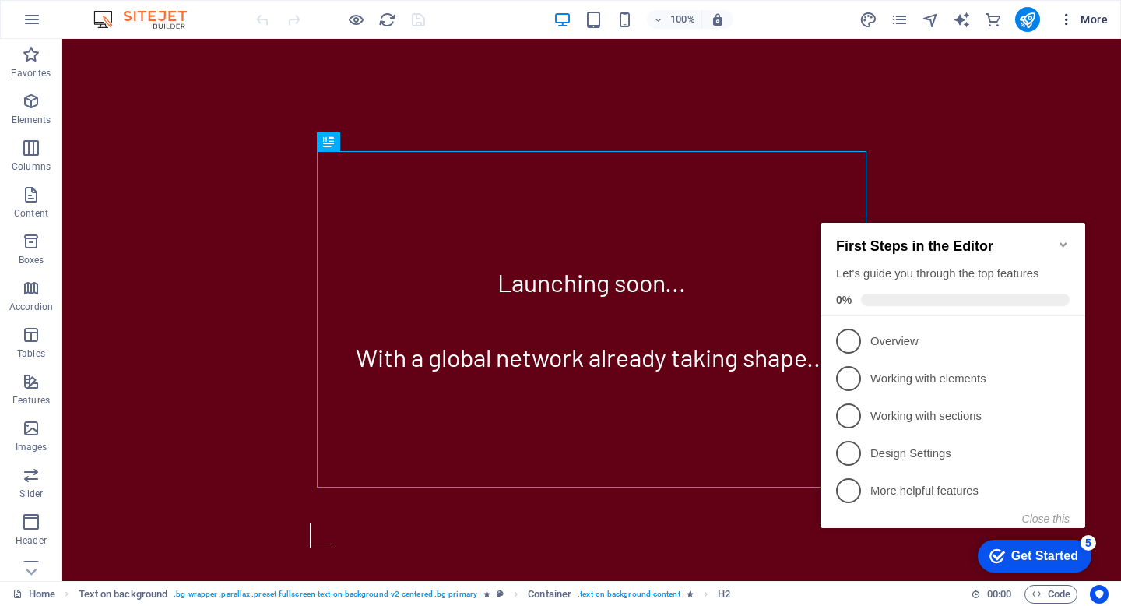
click at [1068, 22] on icon "button" at bounding box center [1067, 20] width 16 height 16
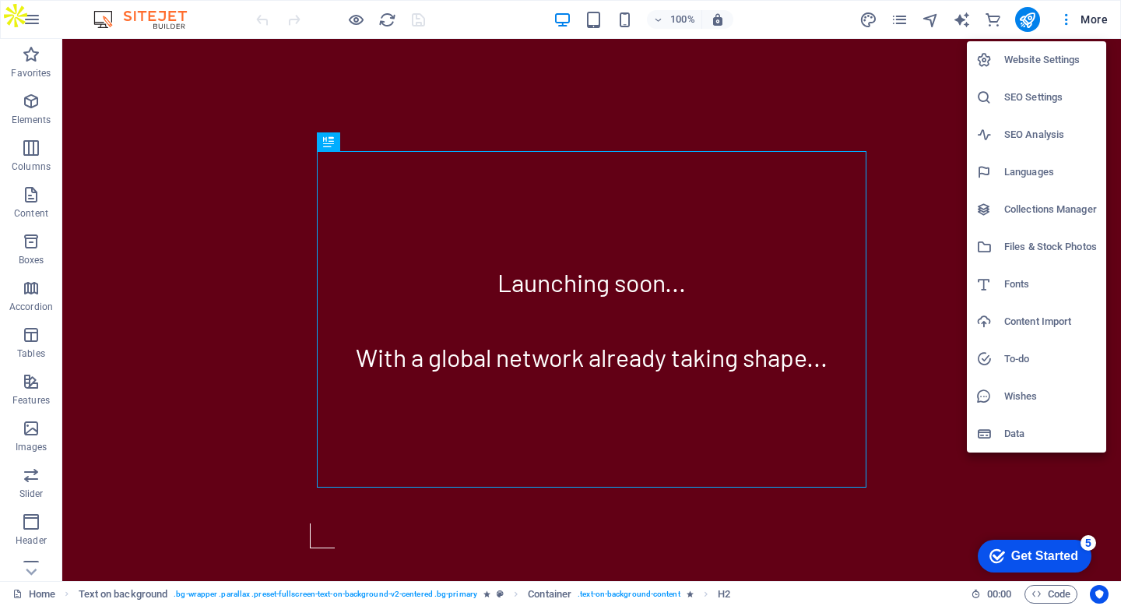
click at [1093, 20] on div at bounding box center [560, 303] width 1121 height 606
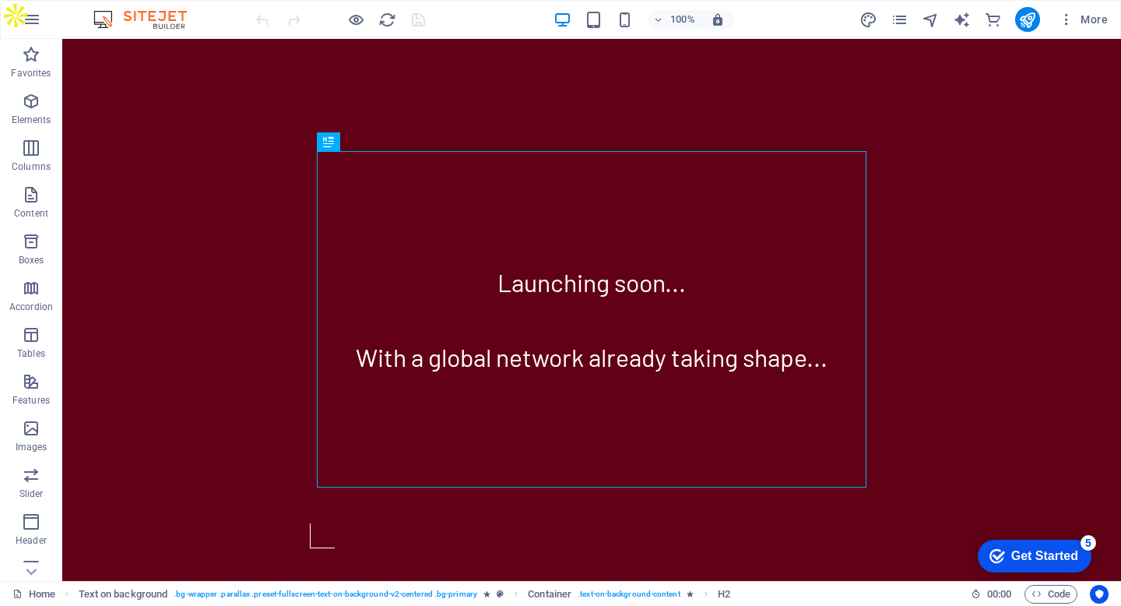
click at [1093, 20] on span "More" at bounding box center [1083, 20] width 49 height 16
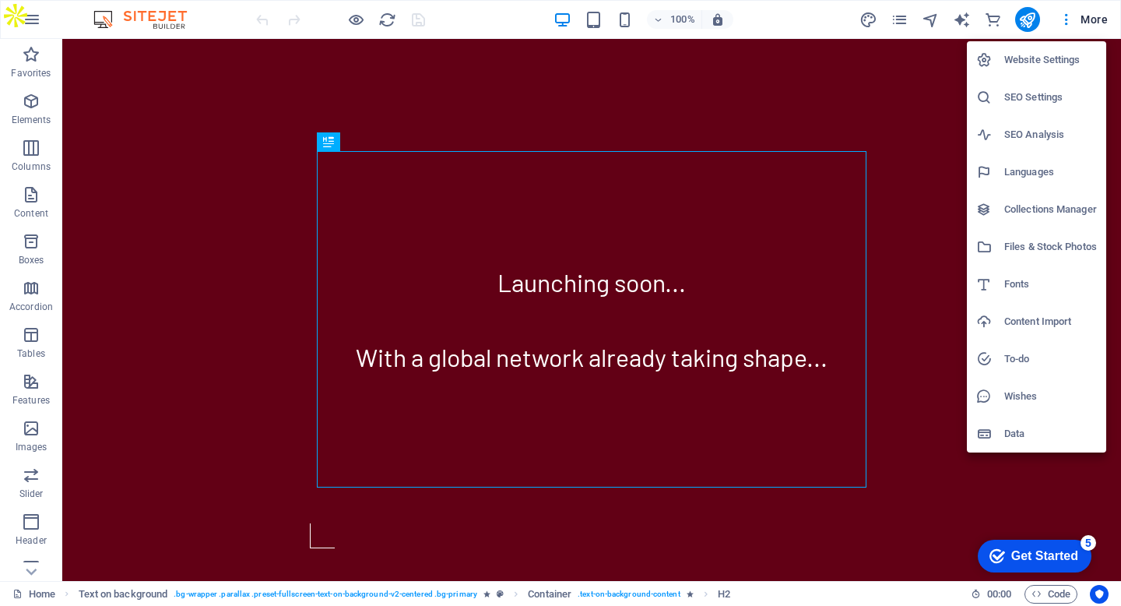
click at [1061, 65] on h6 "Website Settings" at bounding box center [1051, 60] width 93 height 19
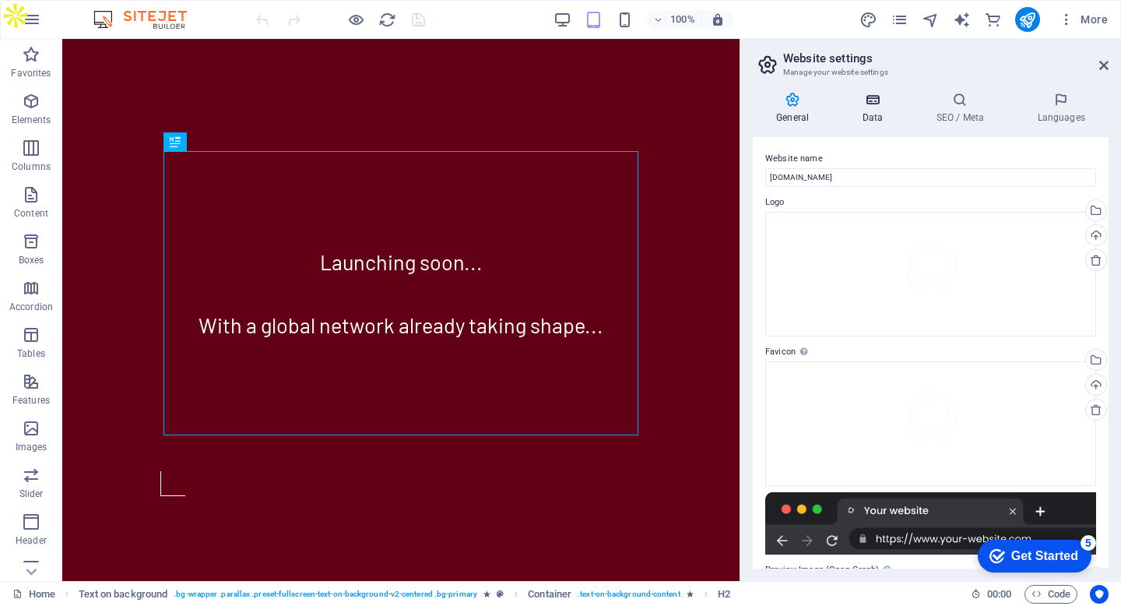
click at [871, 102] on icon at bounding box center [873, 100] width 68 height 16
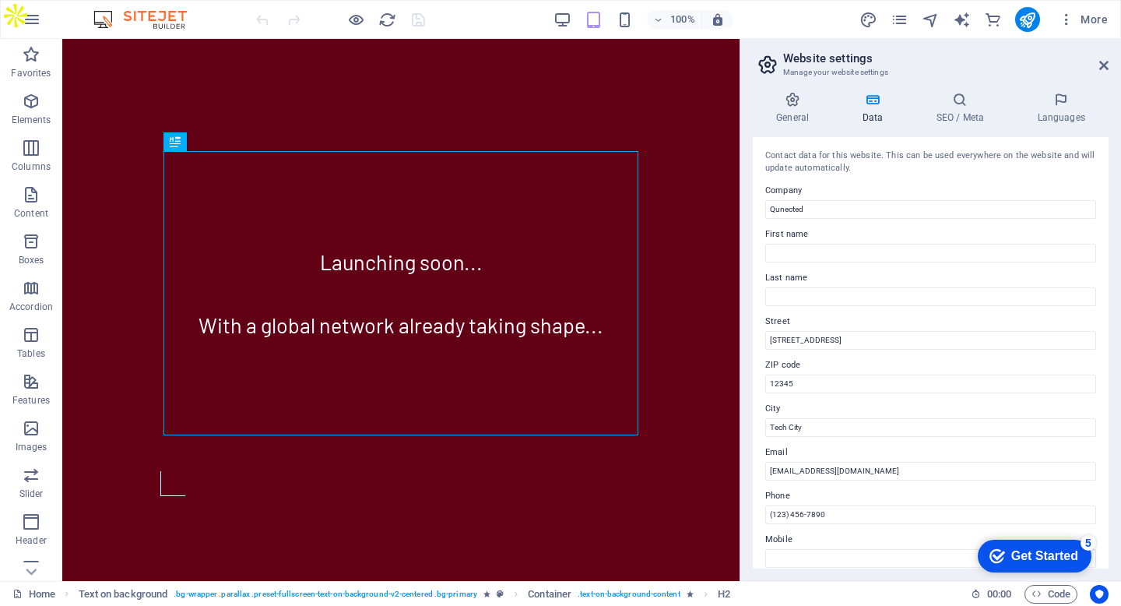
scroll to position [316, 0]
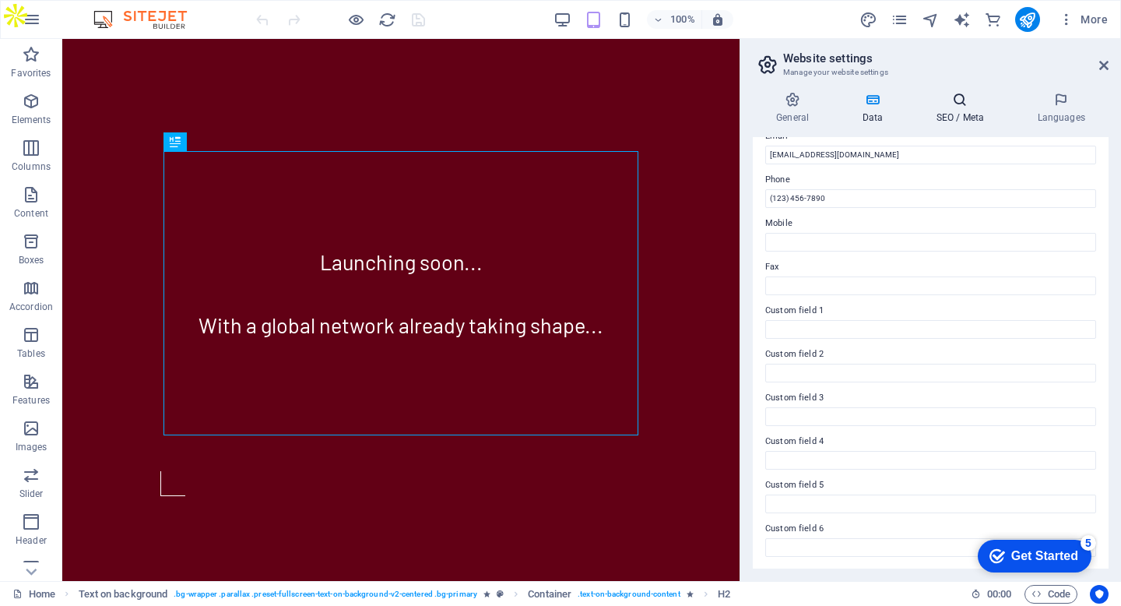
click at [966, 111] on h4 "SEO / Meta" at bounding box center [963, 108] width 101 height 33
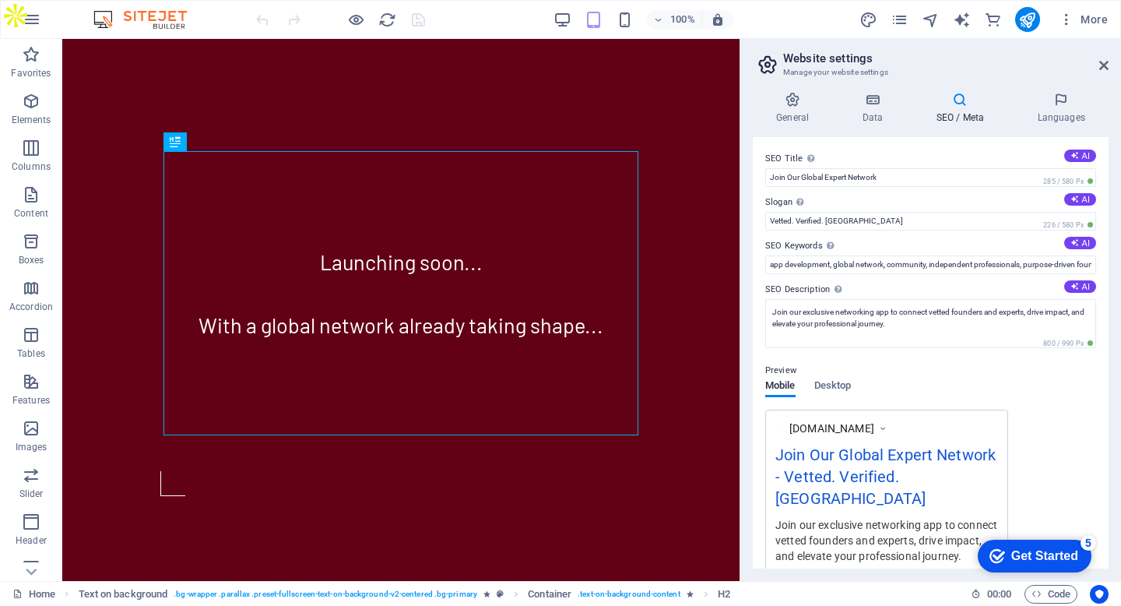
scroll to position [209, 0]
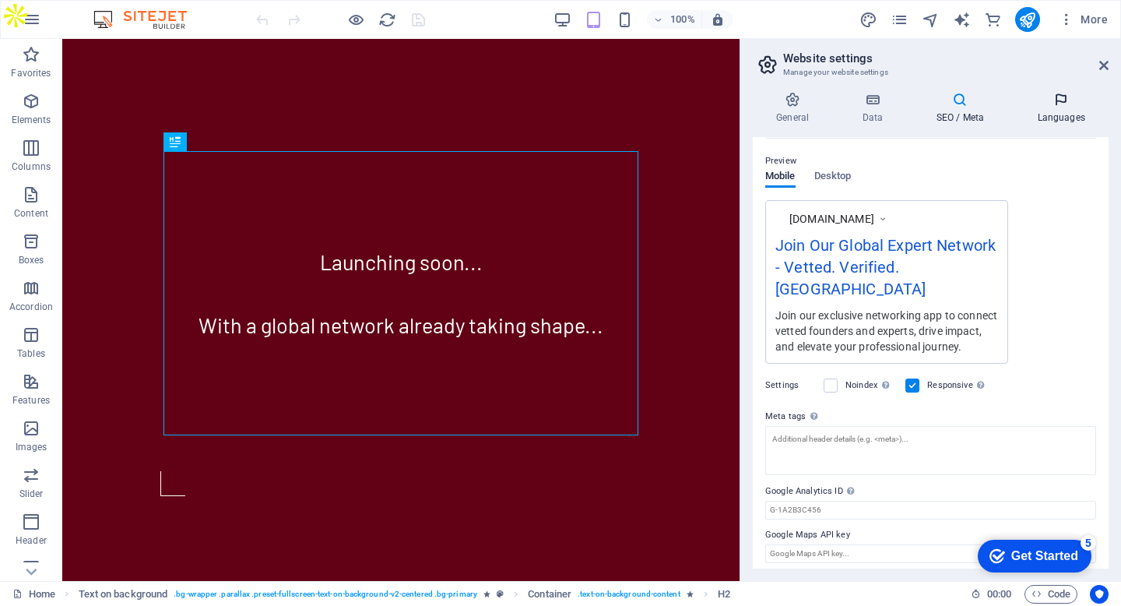
click at [1047, 118] on h4 "Languages" at bounding box center [1061, 108] width 95 height 33
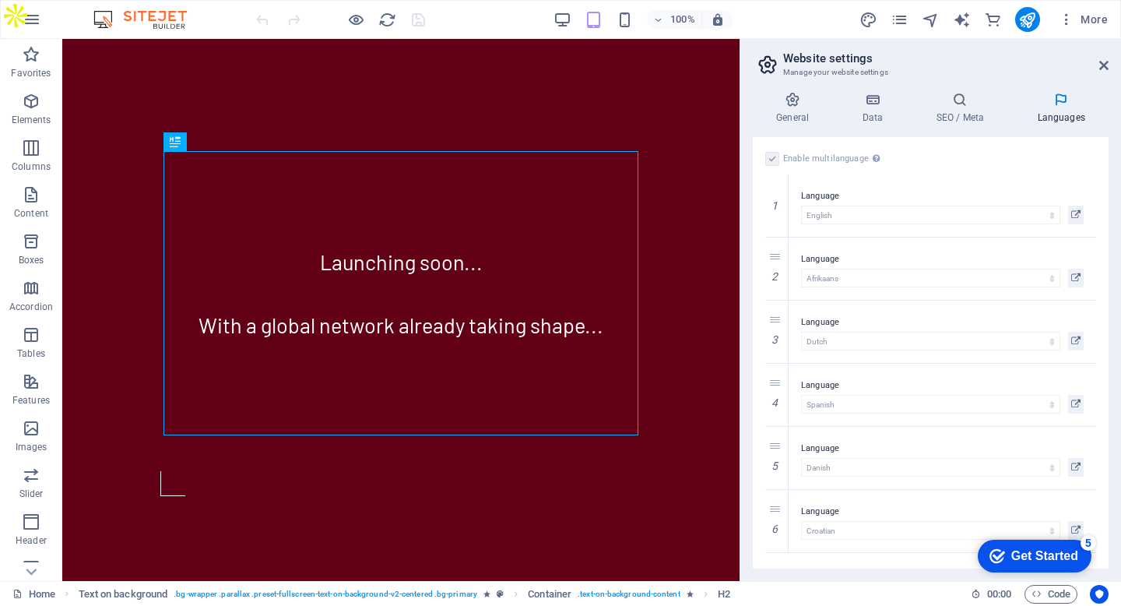
click at [144, 18] on img at bounding box center [148, 19] width 117 height 19
click at [28, 21] on icon "button" at bounding box center [32, 19] width 19 height 19
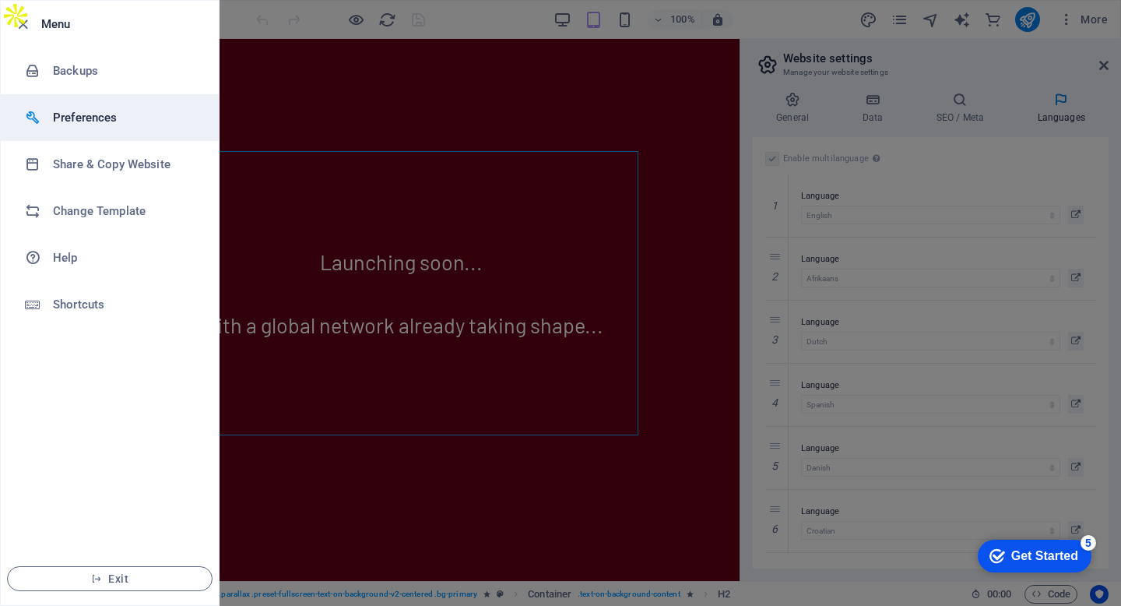
click at [109, 126] on h6 "Preferences" at bounding box center [125, 117] width 144 height 19
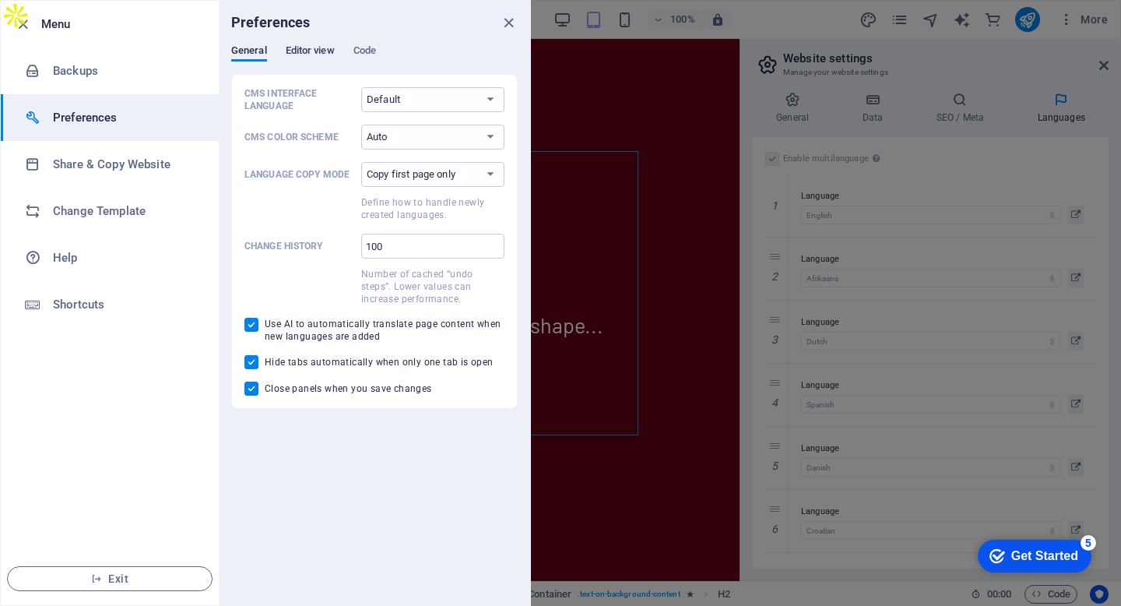
click at [319, 54] on span "Editor view" at bounding box center [310, 52] width 49 height 22
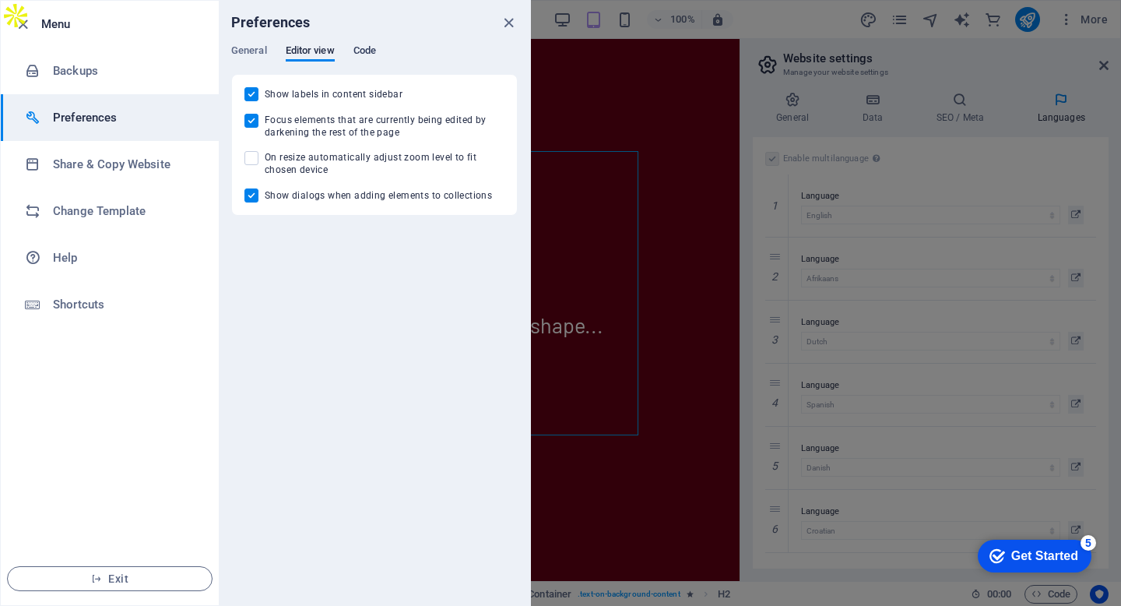
click at [367, 45] on span "Code" at bounding box center [365, 52] width 23 height 22
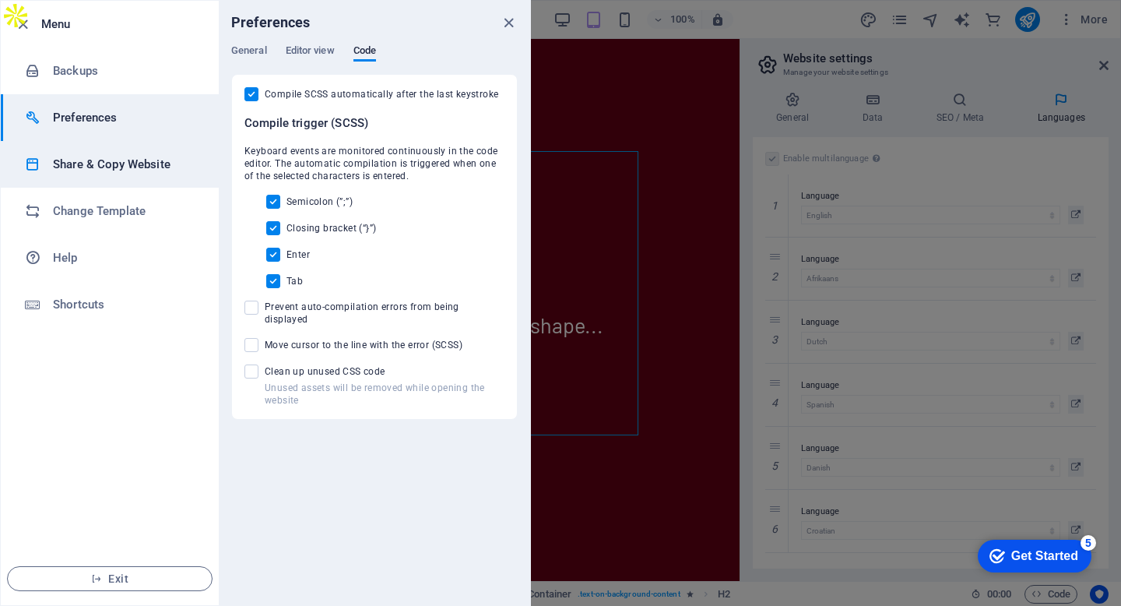
click at [139, 167] on h6 "Share & Copy Website" at bounding box center [125, 164] width 144 height 19
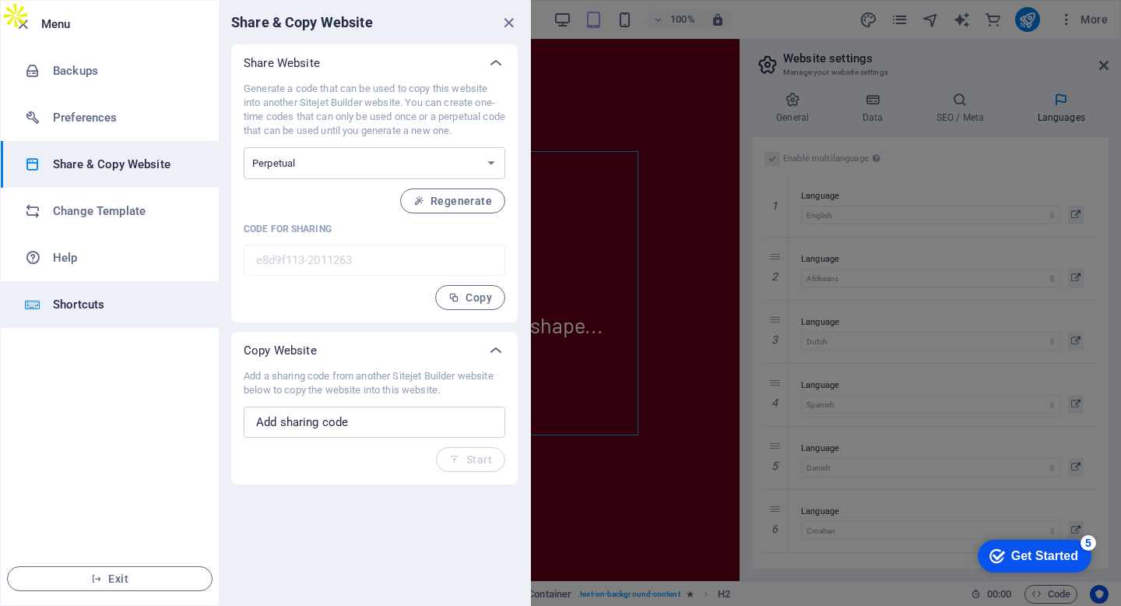
click at [100, 321] on li "Shortcuts" at bounding box center [110, 304] width 218 height 47
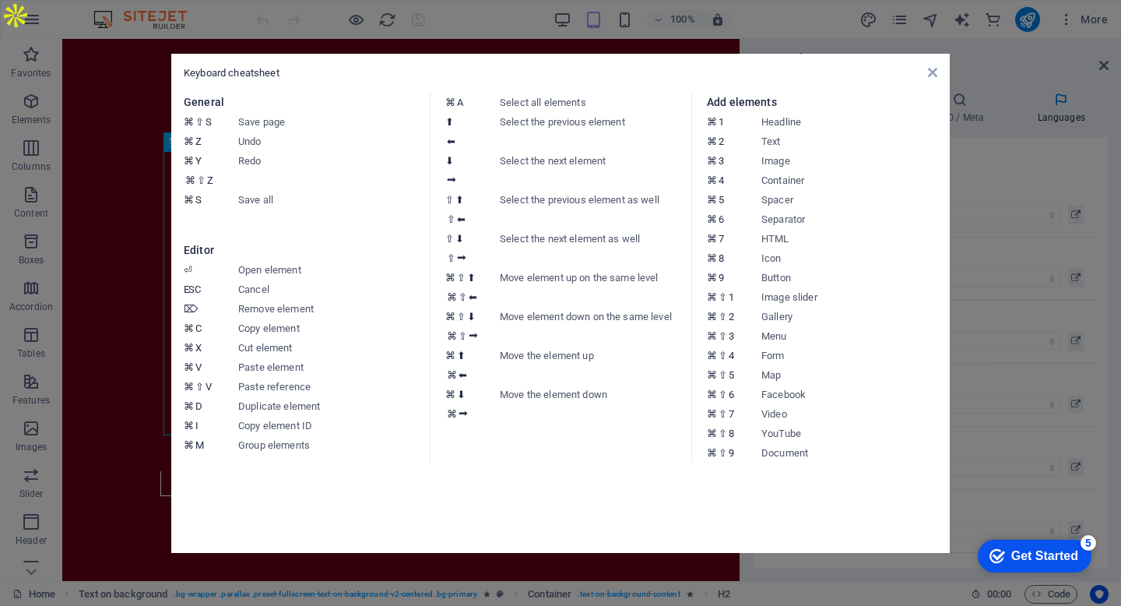
click at [936, 79] on div "Keyboard cheatsheet" at bounding box center [561, 73] width 754 height 14
click at [934, 76] on icon at bounding box center [932, 72] width 9 height 12
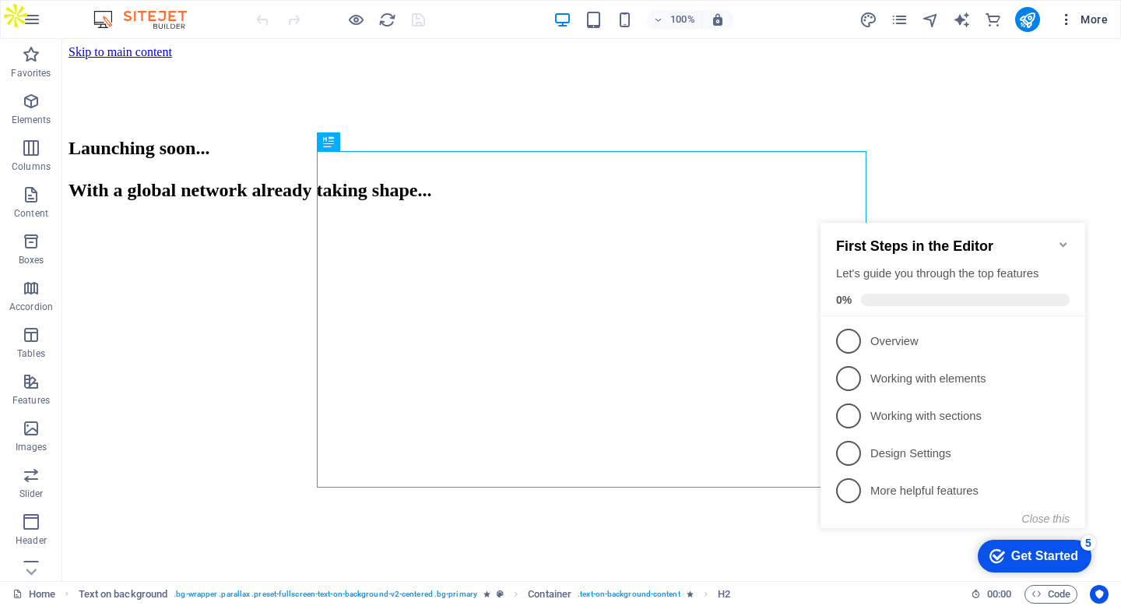
click at [1070, 23] on icon "button" at bounding box center [1067, 20] width 16 height 16
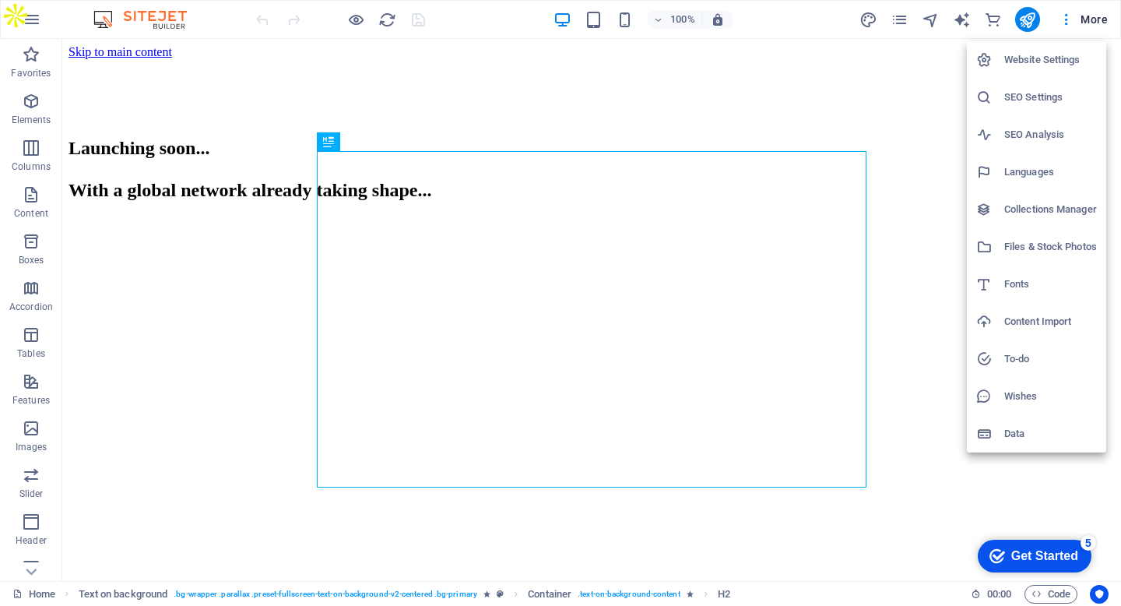
click at [1036, 313] on h6 "Content Import" at bounding box center [1051, 321] width 93 height 19
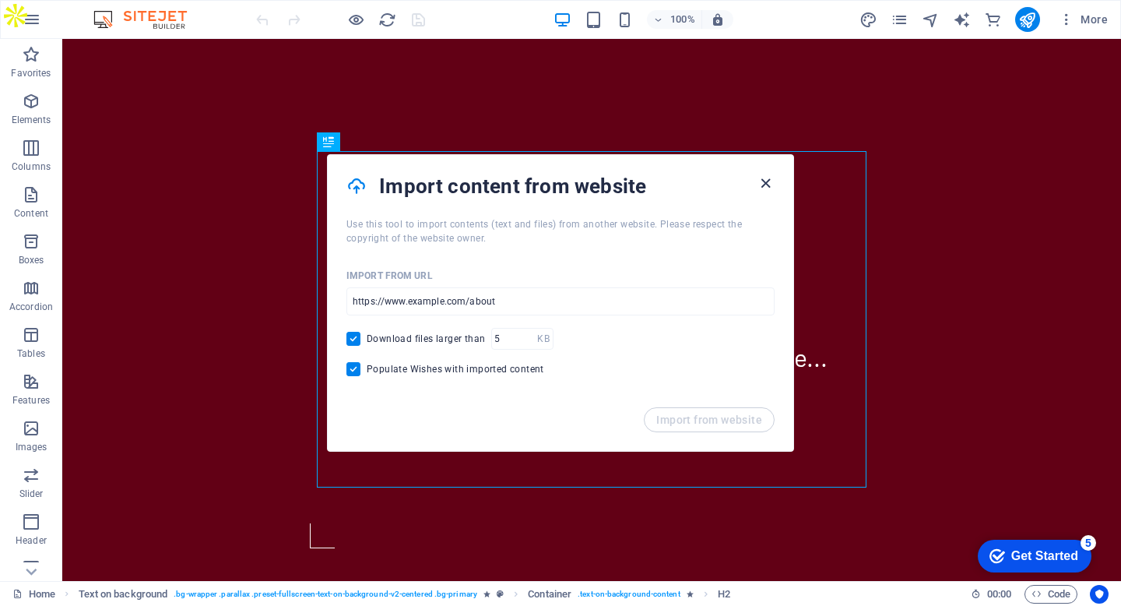
click at [764, 183] on icon "button" at bounding box center [766, 183] width 18 height 18
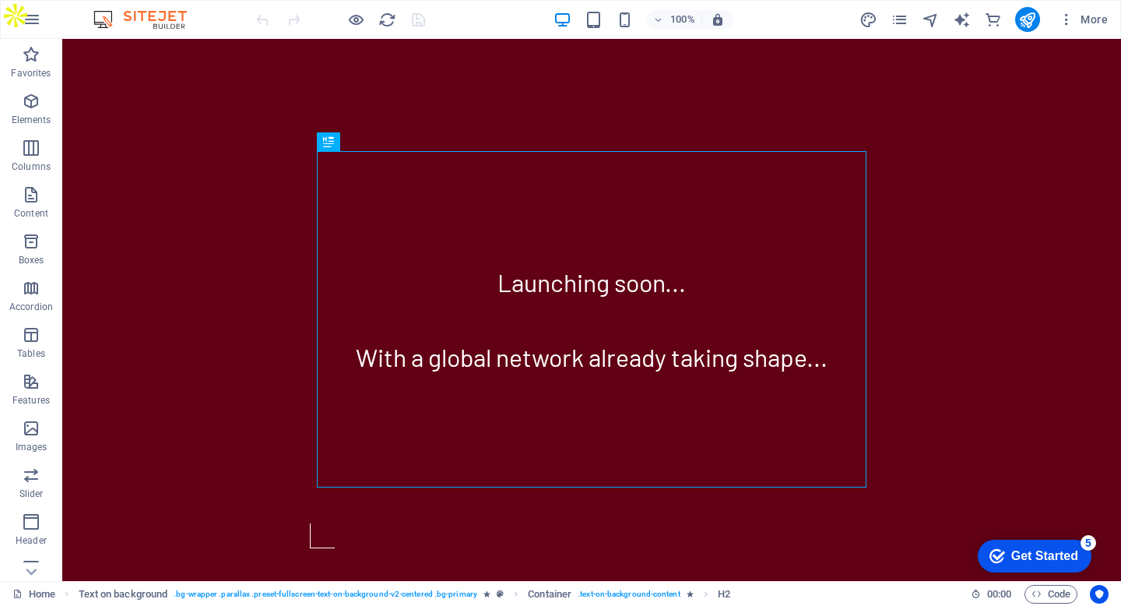
click at [147, 19] on img at bounding box center [148, 19] width 117 height 19
click at [24, 16] on icon "button" at bounding box center [32, 19] width 19 height 19
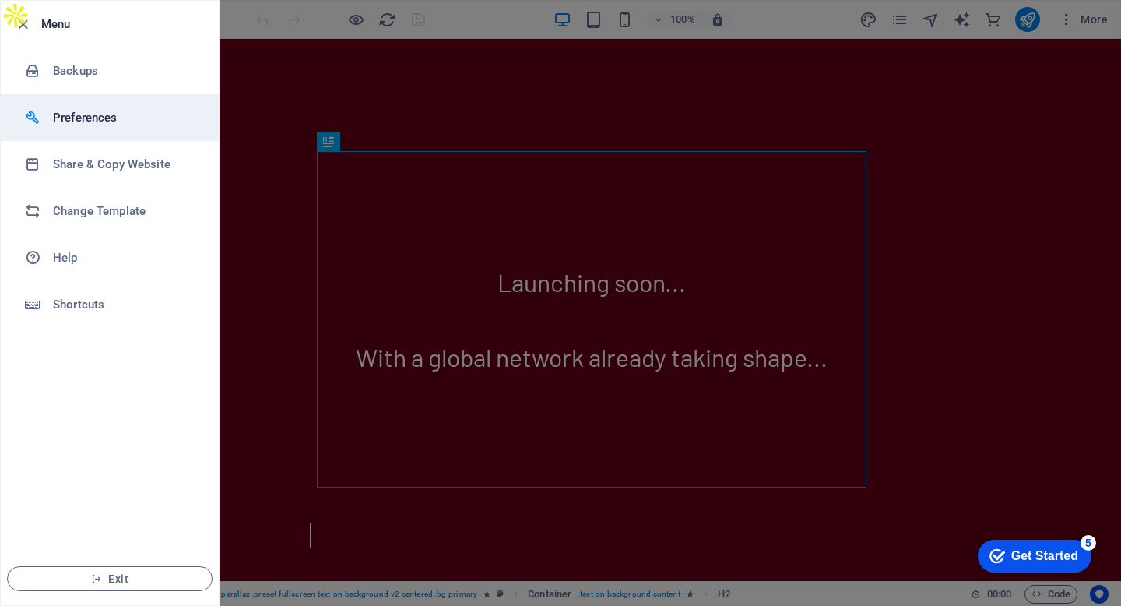
click at [93, 116] on h6 "Preferences" at bounding box center [125, 117] width 144 height 19
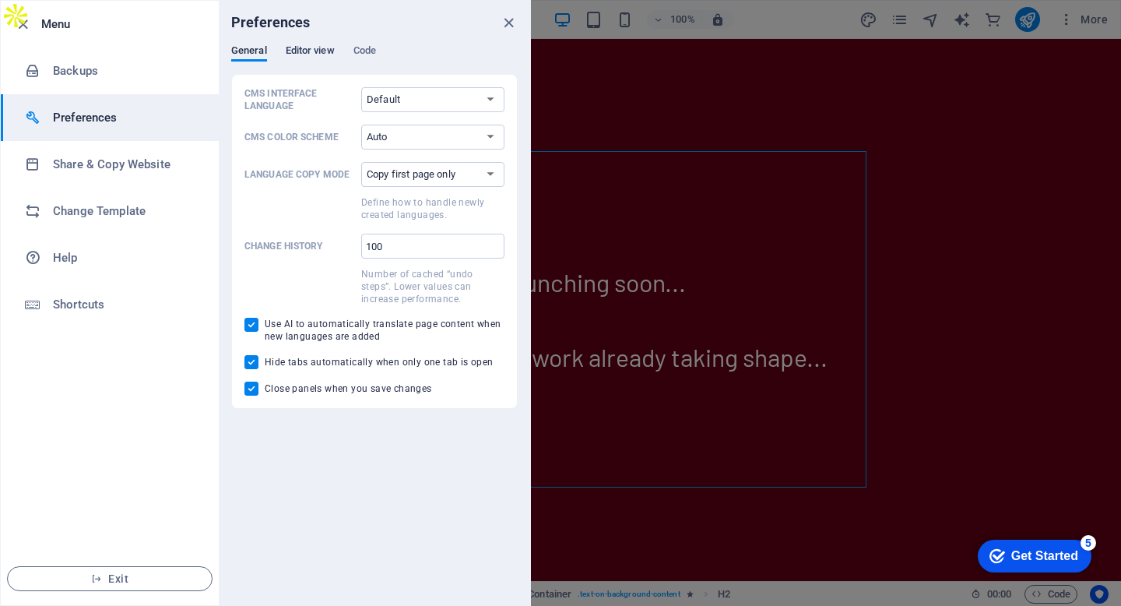
click at [316, 55] on span "Editor view" at bounding box center [310, 52] width 49 height 22
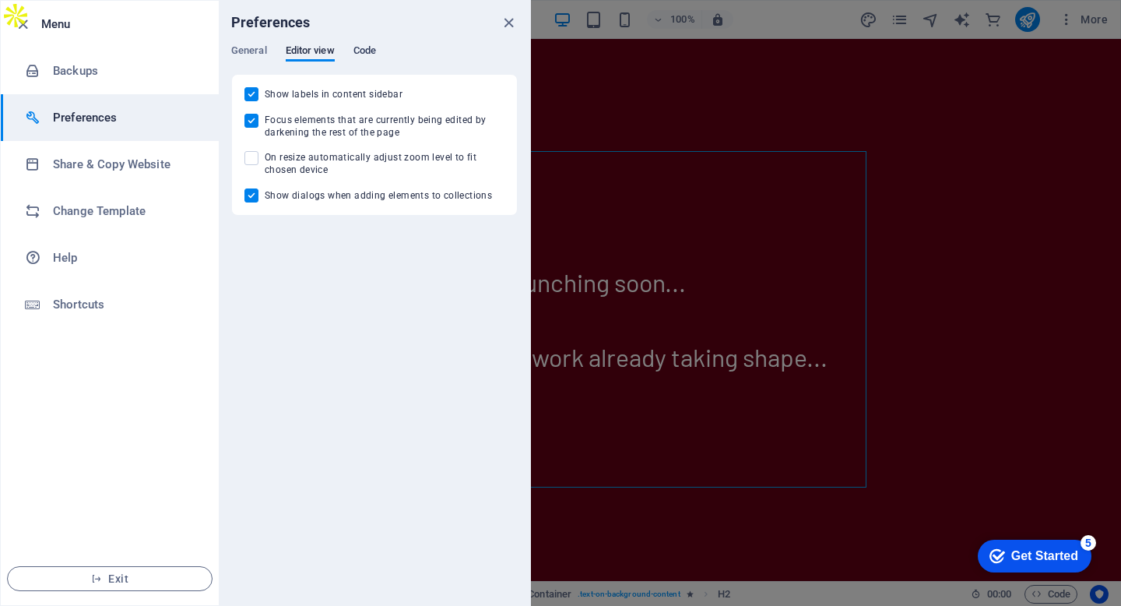
click at [368, 47] on span "Code" at bounding box center [365, 52] width 23 height 22
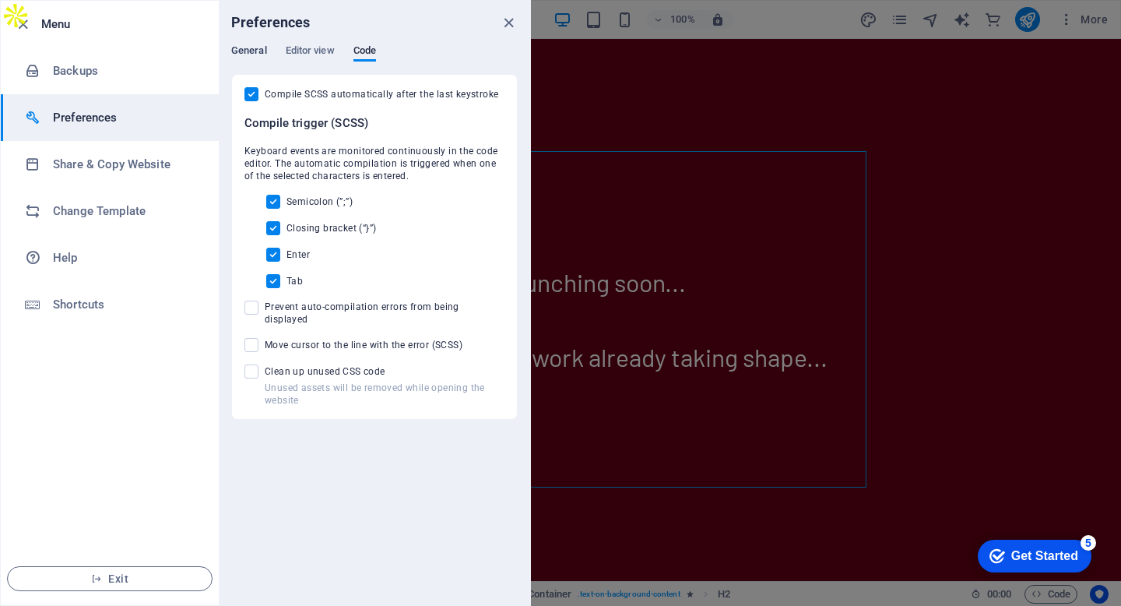
click at [256, 46] on span "General" at bounding box center [249, 52] width 36 height 22
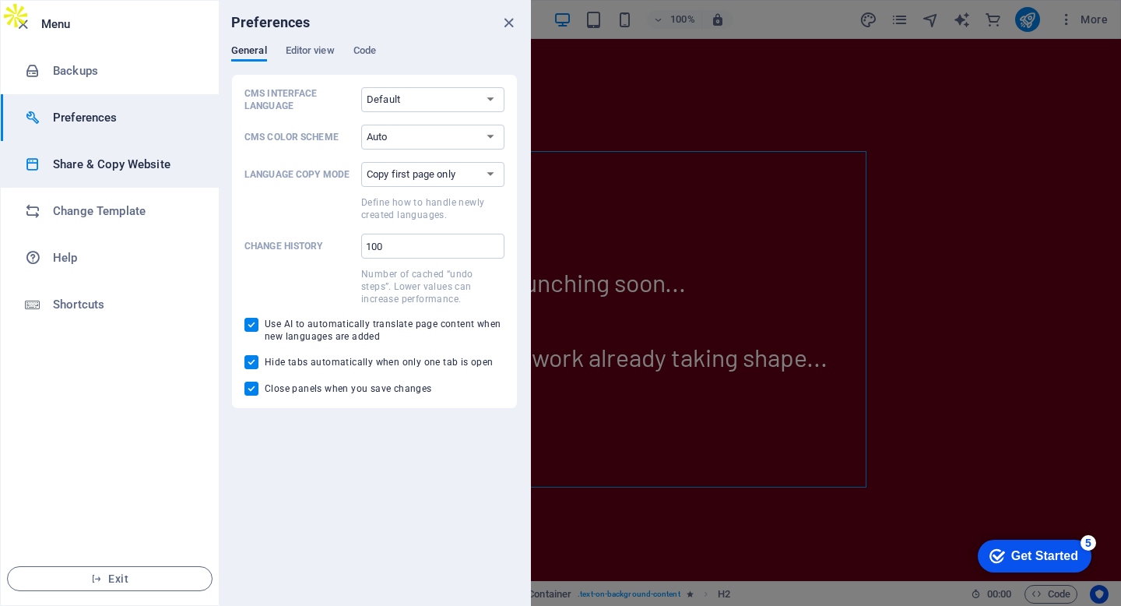
click at [154, 156] on h6 "Share & Copy Website" at bounding box center [125, 164] width 144 height 19
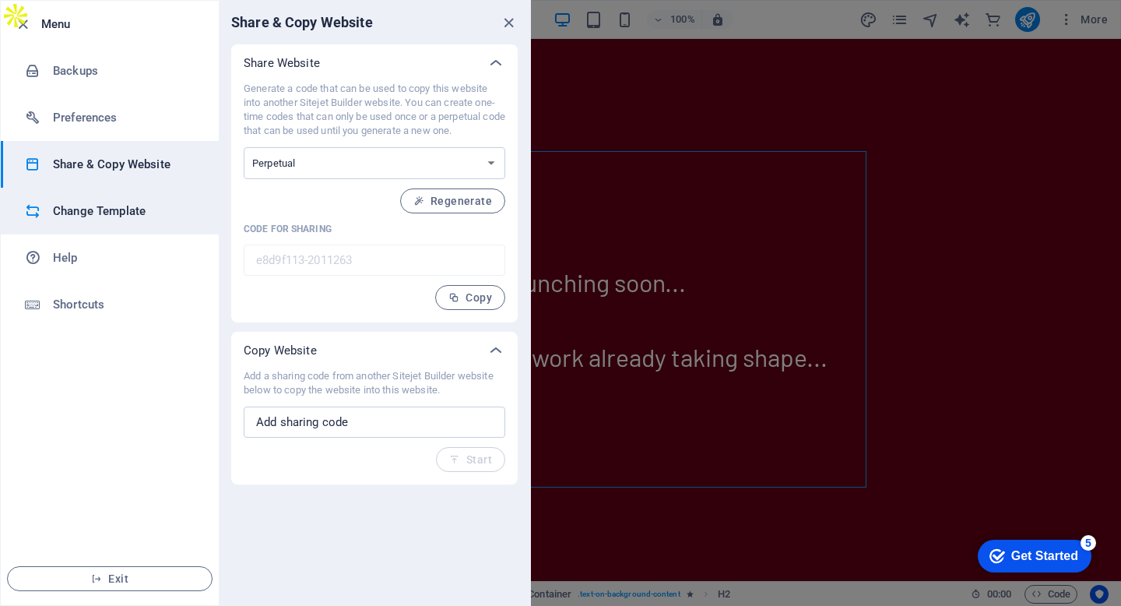
click at [150, 213] on h6 "Change Template" at bounding box center [125, 211] width 144 height 19
